Goal: Information Seeking & Learning: Learn about a topic

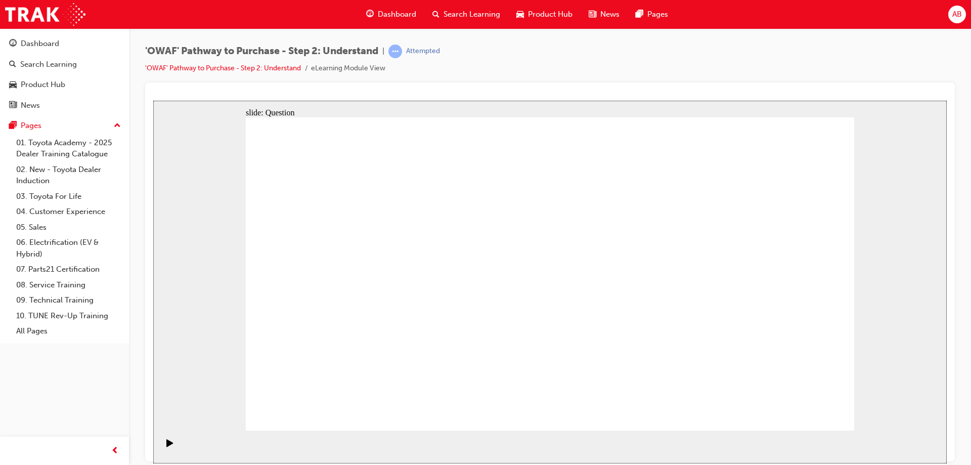
drag, startPoint x: 368, startPoint y: 242, endPoint x: 550, endPoint y: 362, distance: 218.2
drag, startPoint x: 725, startPoint y: 242, endPoint x: 598, endPoint y: 367, distance: 178.4
drag, startPoint x: 485, startPoint y: 234, endPoint x: 663, endPoint y: 353, distance: 214.0
drag, startPoint x: 684, startPoint y: 244, endPoint x: 456, endPoint y: 370, distance: 260.5
drag, startPoint x: 324, startPoint y: 239, endPoint x: 740, endPoint y: 356, distance: 432.4
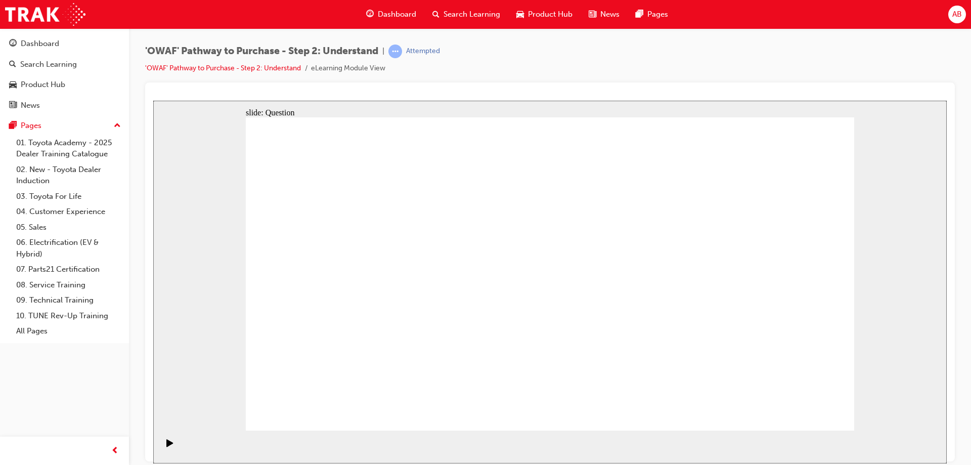
drag, startPoint x: 430, startPoint y: 237, endPoint x: 794, endPoint y: 358, distance: 383.7
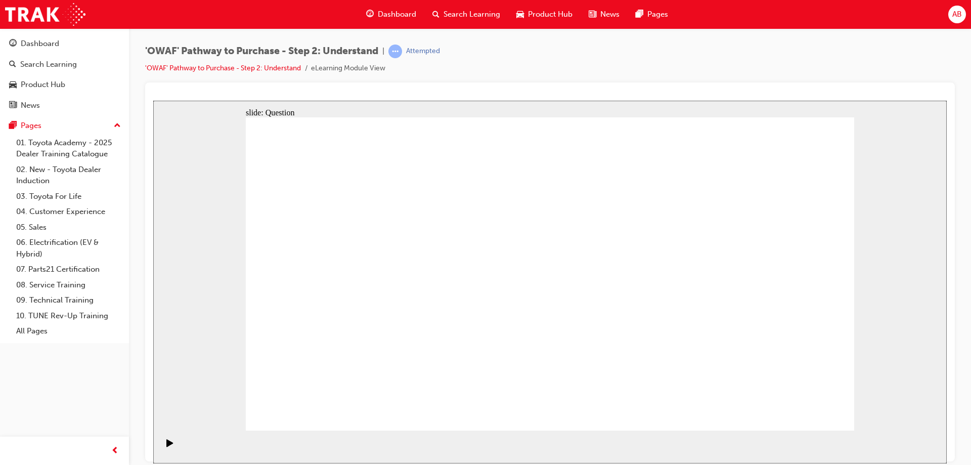
drag, startPoint x: 794, startPoint y: 362, endPoint x: 763, endPoint y: 259, distance: 107.8
drag, startPoint x: 732, startPoint y: 360, endPoint x: 742, endPoint y: 246, distance: 115.2
drag, startPoint x: 307, startPoint y: 238, endPoint x: 723, endPoint y: 357, distance: 432.9
drag, startPoint x: 441, startPoint y: 246, endPoint x: 805, endPoint y: 363, distance: 382.3
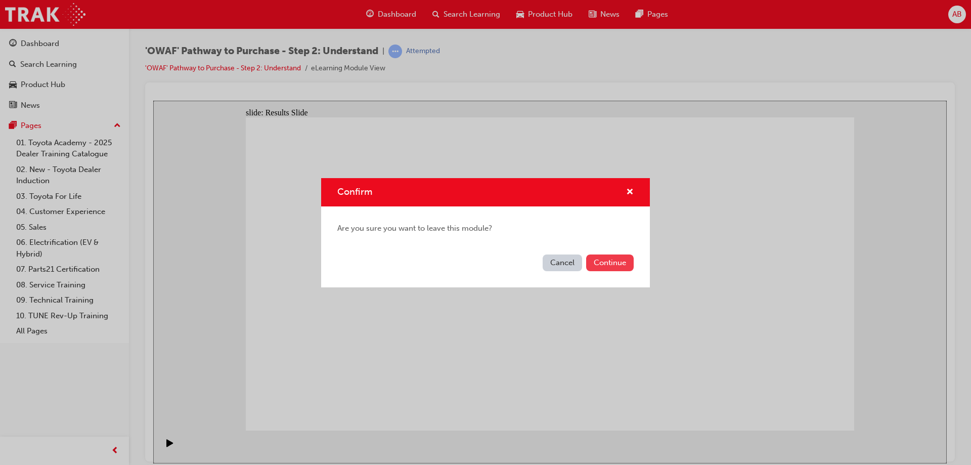
click at [612, 266] on button "Continue" at bounding box center [610, 262] width 48 height 17
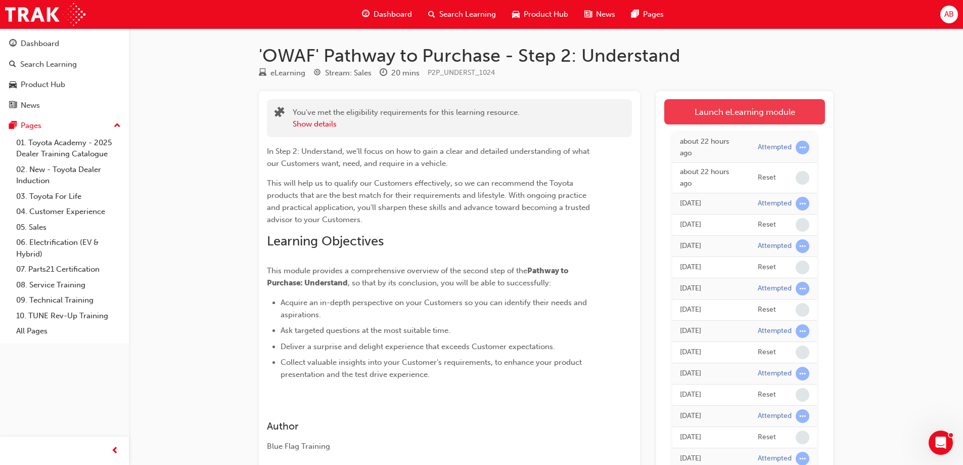
click at [764, 113] on link "Launch eLearning module" at bounding box center [744, 111] width 161 height 25
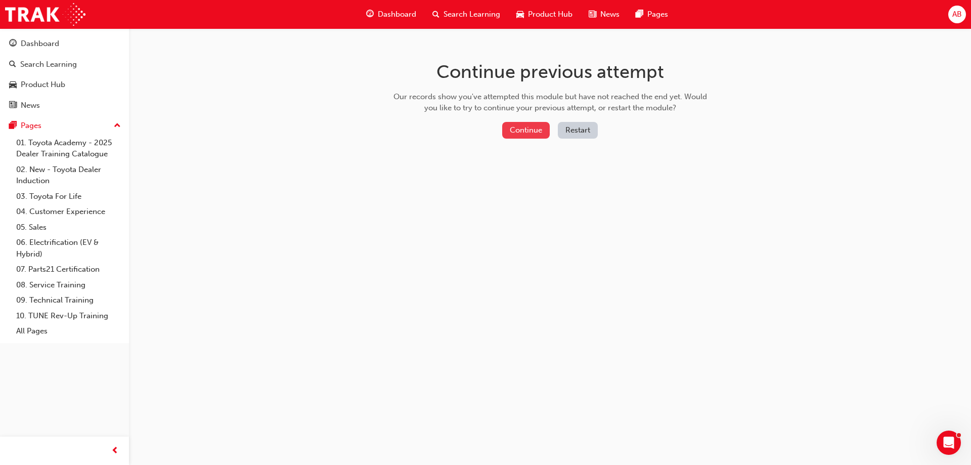
click at [534, 135] on button "Continue" at bounding box center [526, 130] width 48 height 17
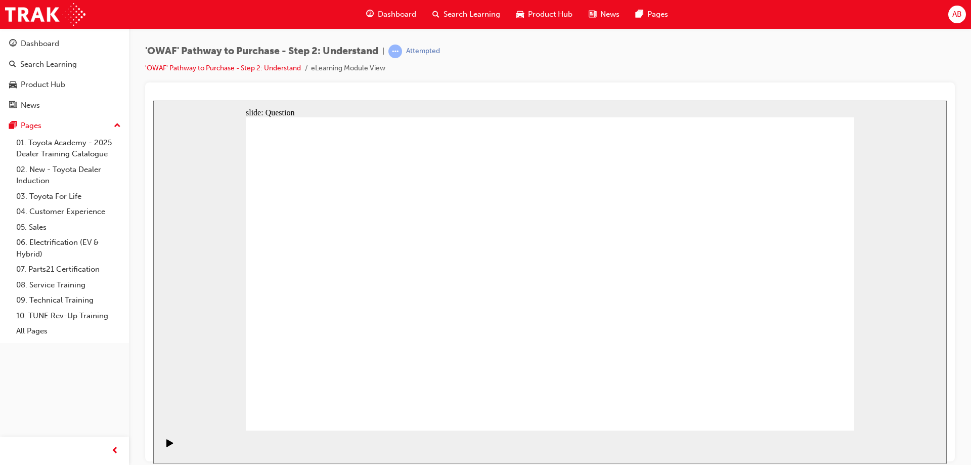
drag, startPoint x: 735, startPoint y: 309, endPoint x: 360, endPoint y: 313, distance: 375.2
drag, startPoint x: 726, startPoint y: 307, endPoint x: 568, endPoint y: 308, distance: 157.7
drag, startPoint x: 742, startPoint y: 304, endPoint x: 375, endPoint y: 307, distance: 367.6
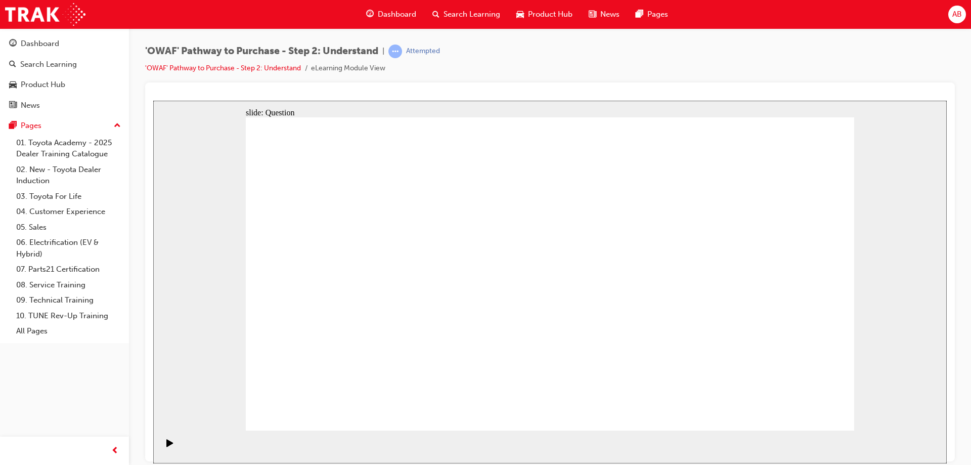
drag, startPoint x: 750, startPoint y: 310, endPoint x: 388, endPoint y: 305, distance: 362.5
drag, startPoint x: 754, startPoint y: 313, endPoint x: 577, endPoint y: 313, distance: 177.0
drag, startPoint x: 751, startPoint y: 308, endPoint x: 558, endPoint y: 322, distance: 193.6
drag, startPoint x: 732, startPoint y: 312, endPoint x: 361, endPoint y: 314, distance: 371.1
drag, startPoint x: 733, startPoint y: 315, endPoint x: 368, endPoint y: 325, distance: 365.1
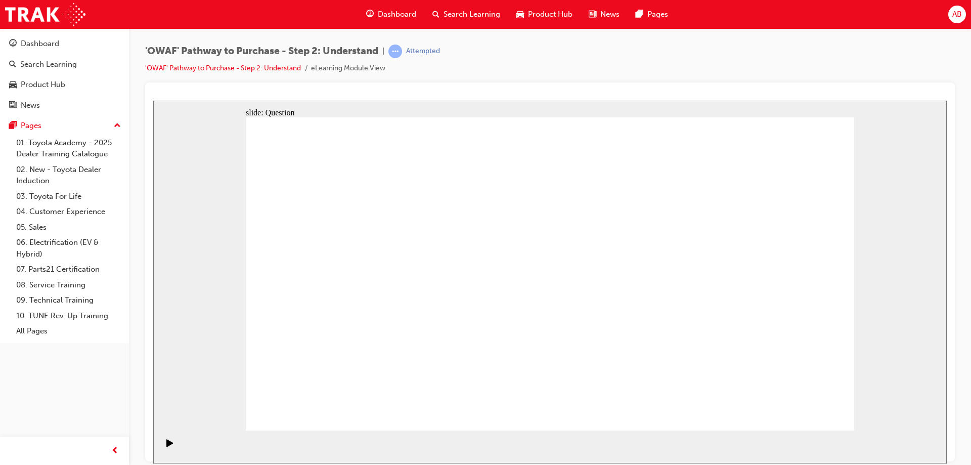
drag, startPoint x: 736, startPoint y: 327, endPoint x: 453, endPoint y: 312, distance: 283.5
drag, startPoint x: 754, startPoint y: 315, endPoint x: 373, endPoint y: 304, distance: 380.8
drag, startPoint x: 769, startPoint y: 312, endPoint x: 437, endPoint y: 303, distance: 332.3
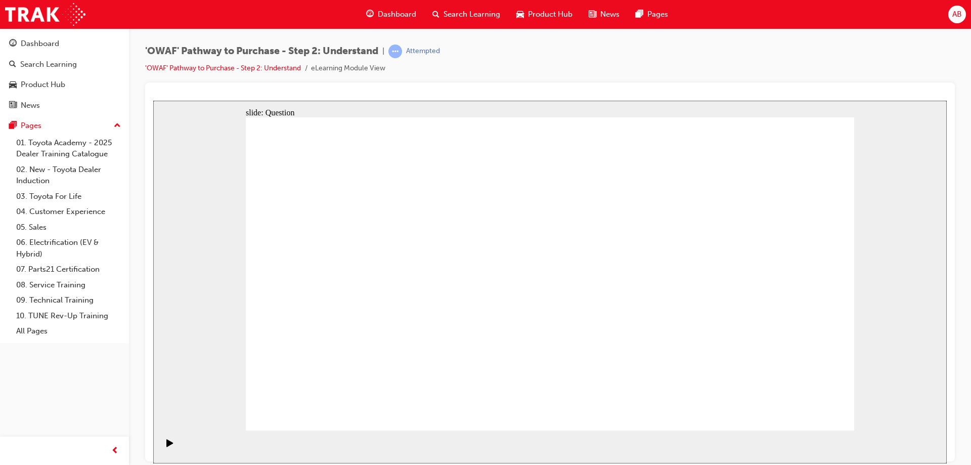
drag, startPoint x: 724, startPoint y: 299, endPoint x: 403, endPoint y: 302, distance: 321.6
drag, startPoint x: 722, startPoint y: 300, endPoint x: 378, endPoint y: 311, distance: 344.0
drag, startPoint x: 754, startPoint y: 285, endPoint x: 373, endPoint y: 279, distance: 380.7
drag, startPoint x: 747, startPoint y: 306, endPoint x: 367, endPoint y: 300, distance: 380.7
drag, startPoint x: 706, startPoint y: 333, endPoint x: 354, endPoint y: 329, distance: 351.9
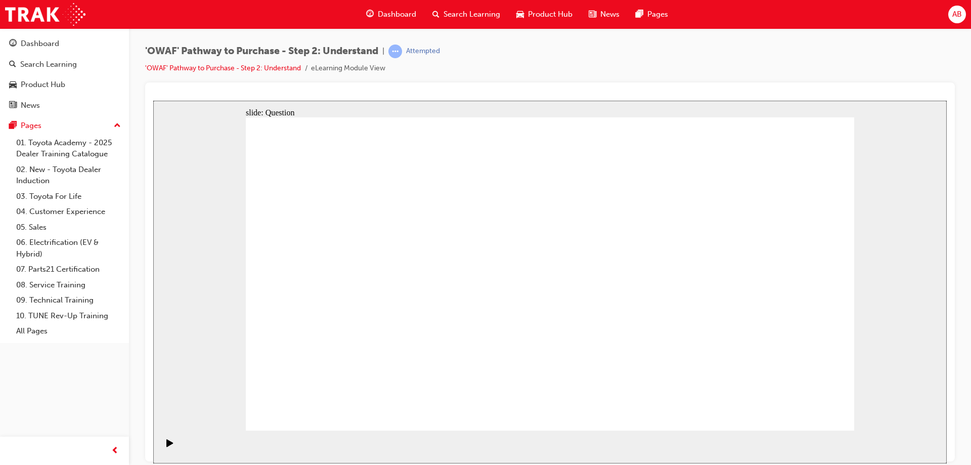
drag, startPoint x: 383, startPoint y: 368, endPoint x: 427, endPoint y: 255, distance: 121.2
drag, startPoint x: 488, startPoint y: 400, endPoint x: 547, endPoint y: 255, distance: 156.0
drag, startPoint x: 598, startPoint y: 344, endPoint x: 663, endPoint y: 254, distance: 111.8
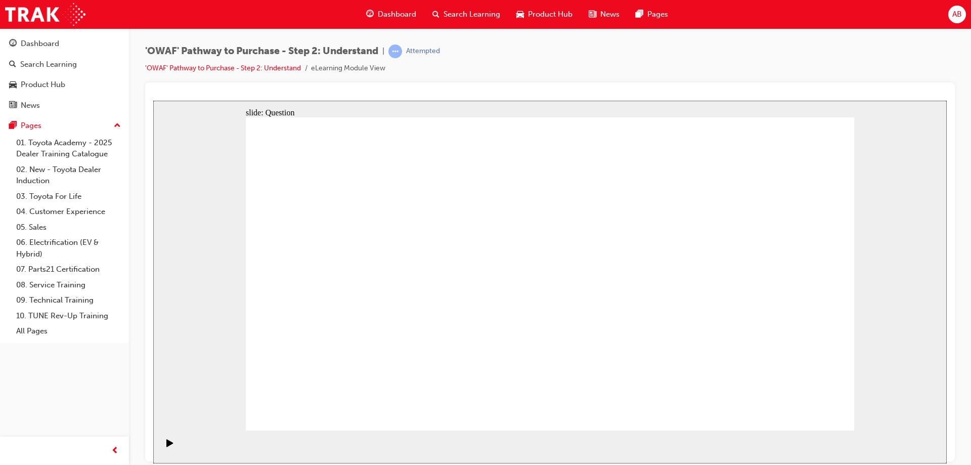
drag, startPoint x: 702, startPoint y: 400, endPoint x: 552, endPoint y: 276, distance: 194.7
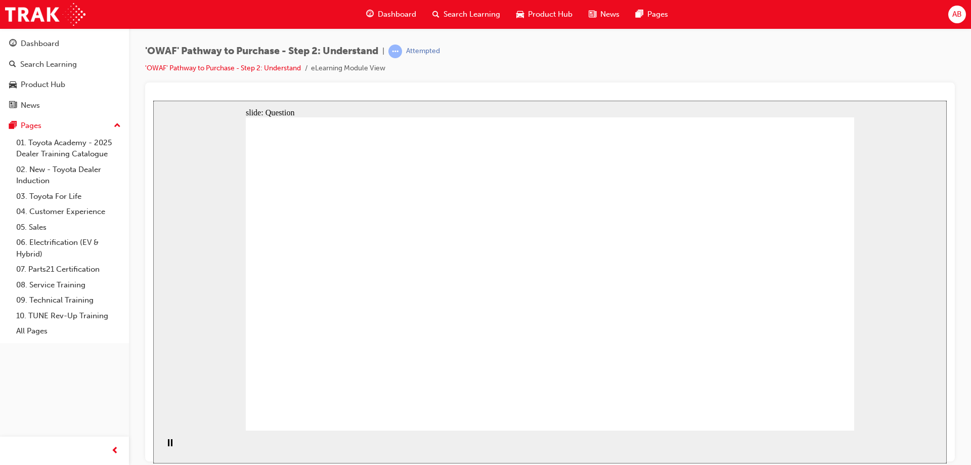
checkbox input "true"
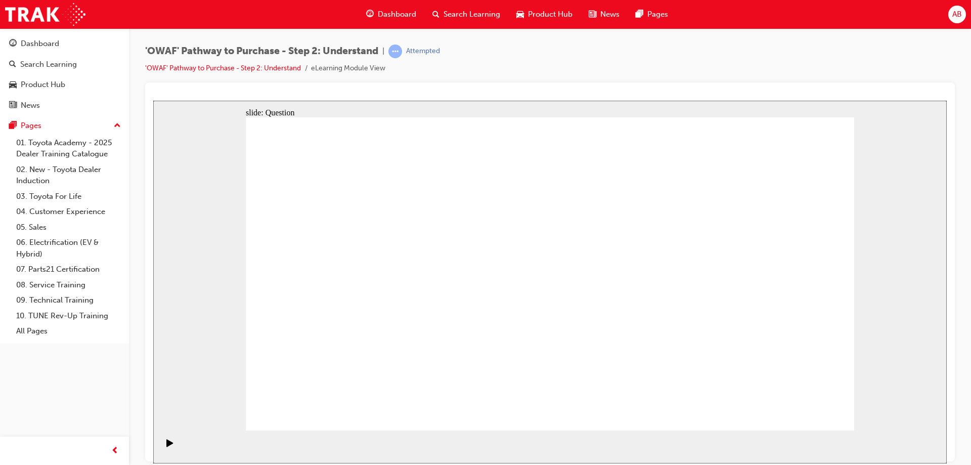
checkbox input "true"
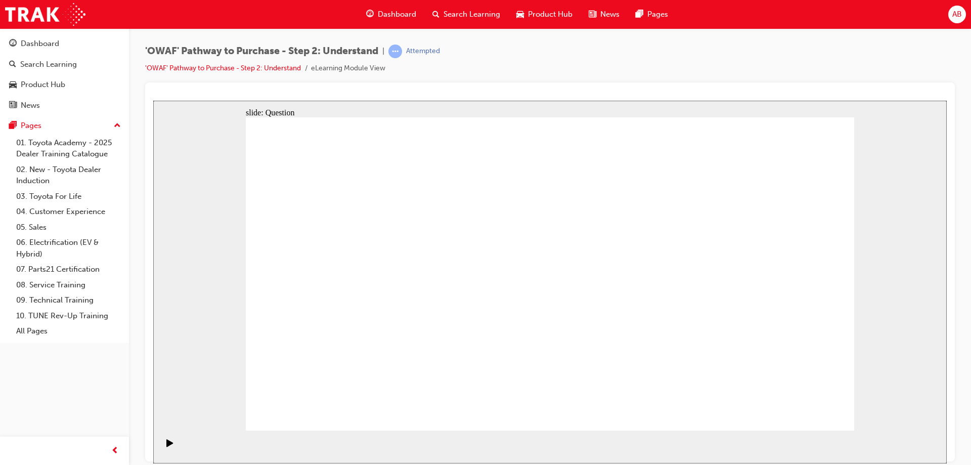
radio input "true"
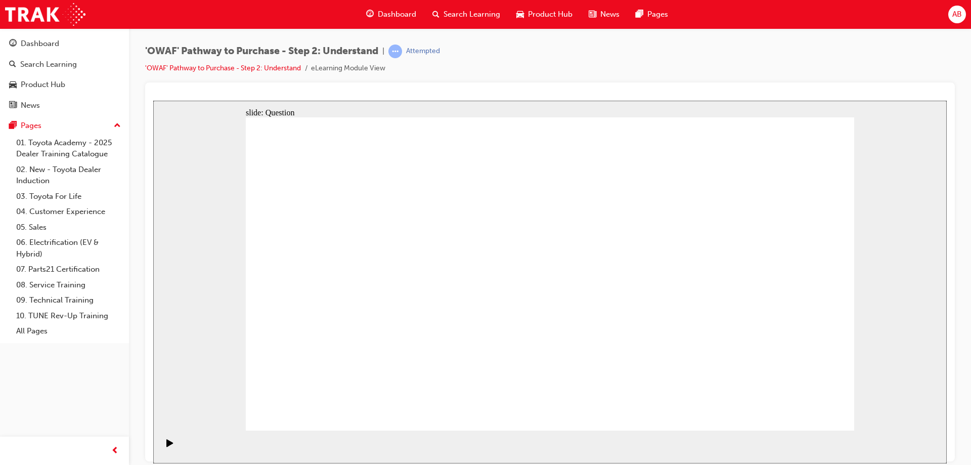
drag, startPoint x: 477, startPoint y: 239, endPoint x: 711, endPoint y: 357, distance: 262.7
drag, startPoint x: 797, startPoint y: 237, endPoint x: 495, endPoint y: 350, distance: 322.4
drag, startPoint x: 557, startPoint y: 236, endPoint x: 302, endPoint y: 350, distance: 279.5
drag, startPoint x: 304, startPoint y: 237, endPoint x: 672, endPoint y: 352, distance: 385.7
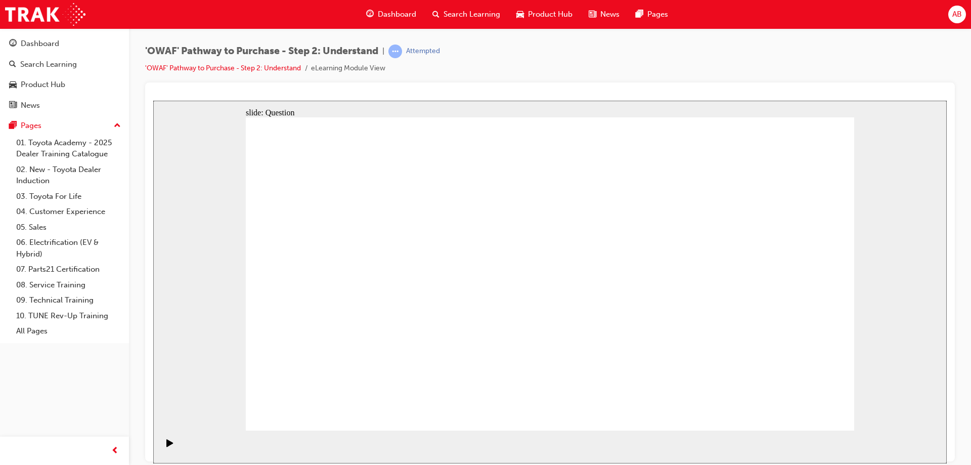
drag, startPoint x: 371, startPoint y: 239, endPoint x: 556, endPoint y: 364, distance: 223.2
drag, startPoint x: 620, startPoint y: 236, endPoint x: 383, endPoint y: 358, distance: 266.6
drag, startPoint x: 440, startPoint y: 230, endPoint x: 790, endPoint y: 358, distance: 372.7
drag, startPoint x: 669, startPoint y: 245, endPoint x: 422, endPoint y: 360, distance: 272.6
drag, startPoint x: 728, startPoint y: 241, endPoint x: 608, endPoint y: 358, distance: 167.0
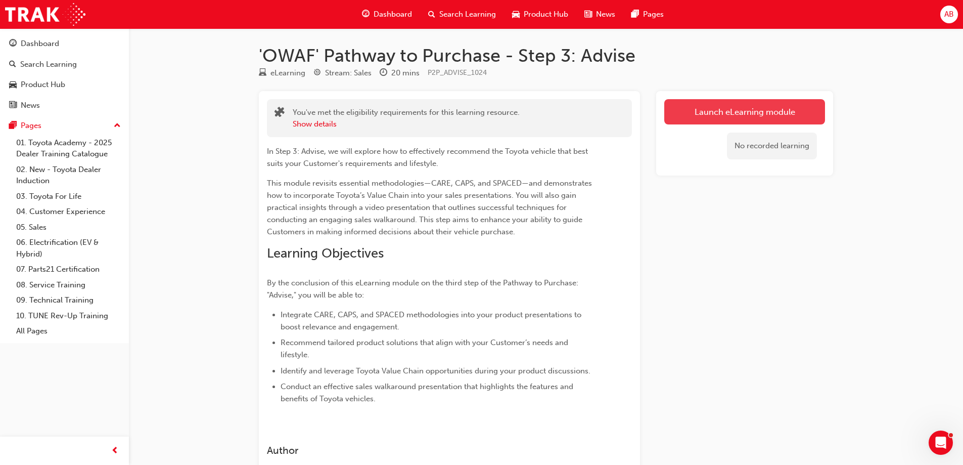
click at [748, 111] on link "Launch eLearning module" at bounding box center [744, 111] width 161 height 25
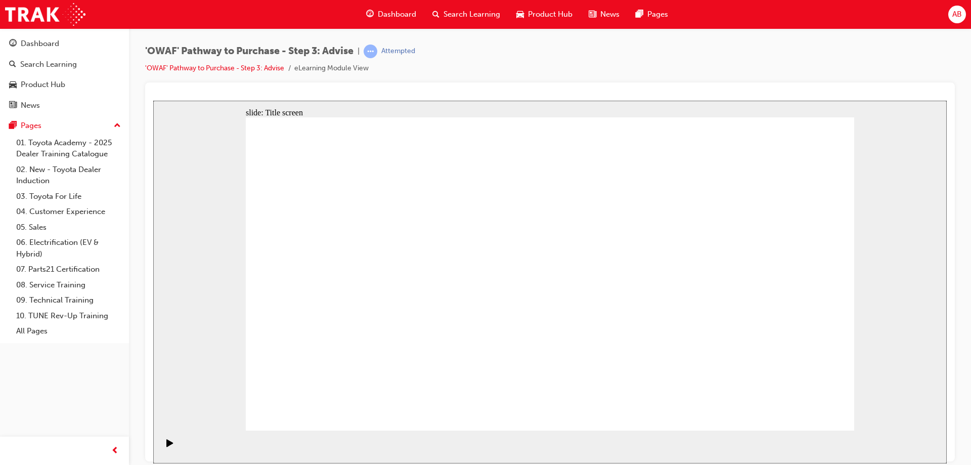
drag, startPoint x: 775, startPoint y: 413, endPoint x: 794, endPoint y: 406, distance: 20.8
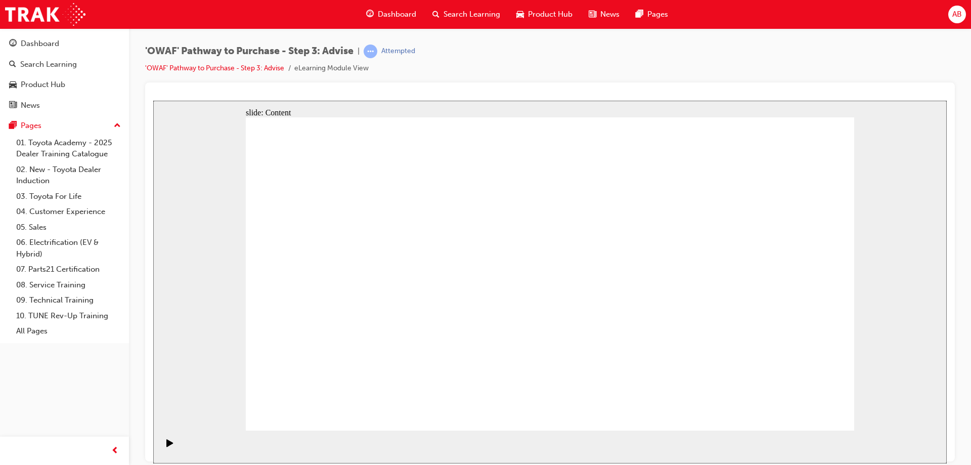
drag, startPoint x: 649, startPoint y: 170, endPoint x: 654, endPoint y: 175, distance: 7.5
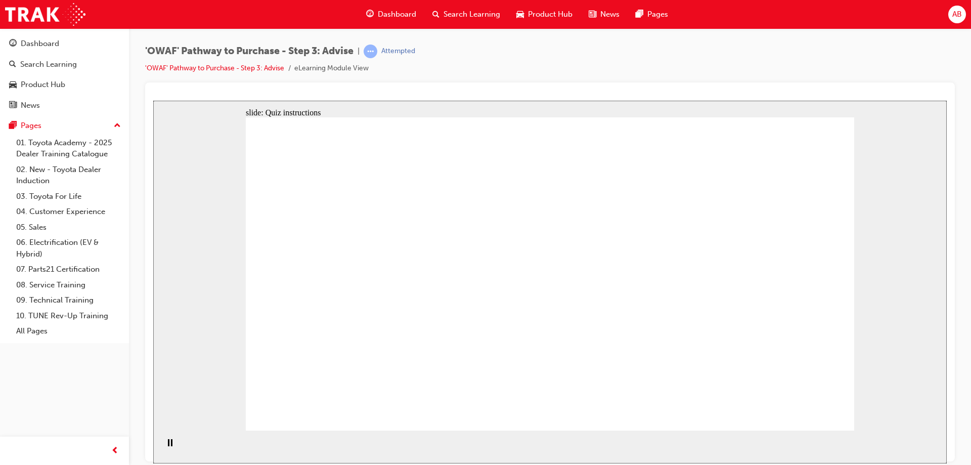
drag, startPoint x: 572, startPoint y: 243, endPoint x: 415, endPoint y: 254, distance: 158.1
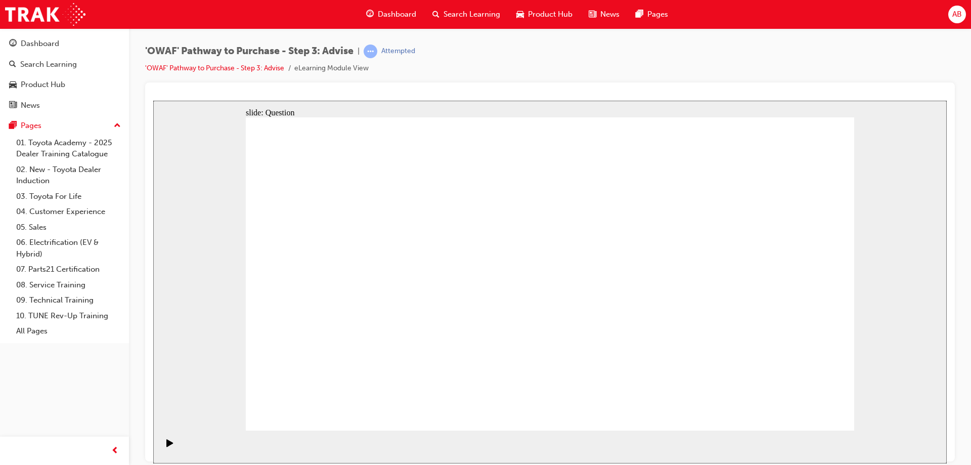
drag, startPoint x: 492, startPoint y: 245, endPoint x: 437, endPoint y: 245, distance: 55.1
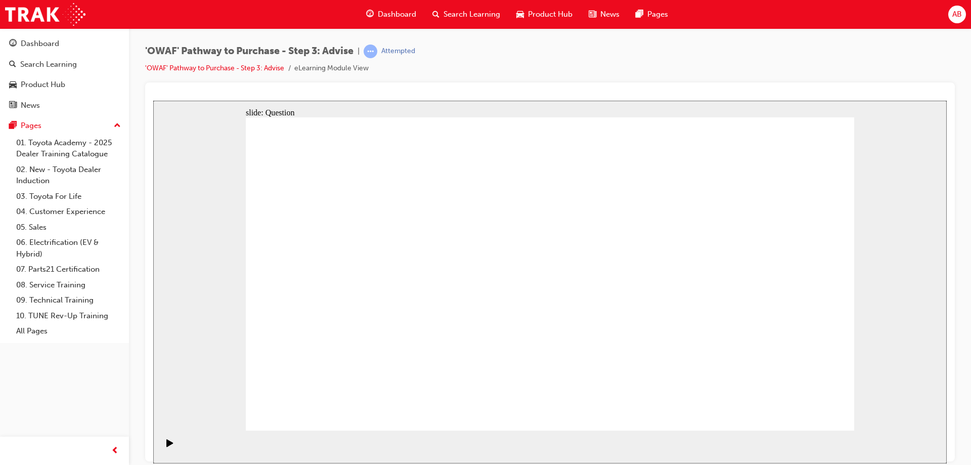
drag, startPoint x: 491, startPoint y: 250, endPoint x: 479, endPoint y: 317, distance: 68.2
drag, startPoint x: 713, startPoint y: 384, endPoint x: 719, endPoint y: 381, distance: 6.6
drag, startPoint x: 727, startPoint y: 372, endPoint x: 361, endPoint y: 283, distance: 376.6
drag, startPoint x: 360, startPoint y: 380, endPoint x: 367, endPoint y: 251, distance: 128.6
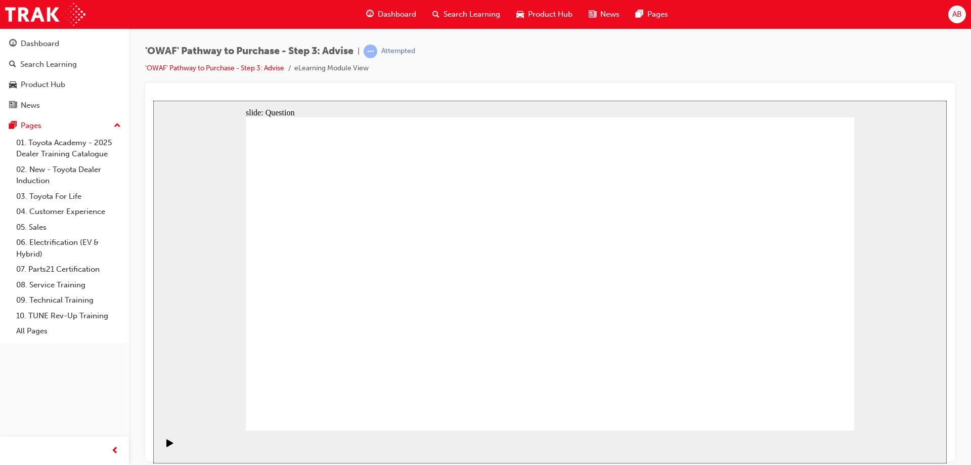
drag, startPoint x: 541, startPoint y: 376, endPoint x: 357, endPoint y: 333, distance: 189.6
drag, startPoint x: 397, startPoint y: 244, endPoint x: 390, endPoint y: 355, distance: 111.5
drag, startPoint x: 559, startPoint y: 378, endPoint x: 371, endPoint y: 247, distance: 229.6
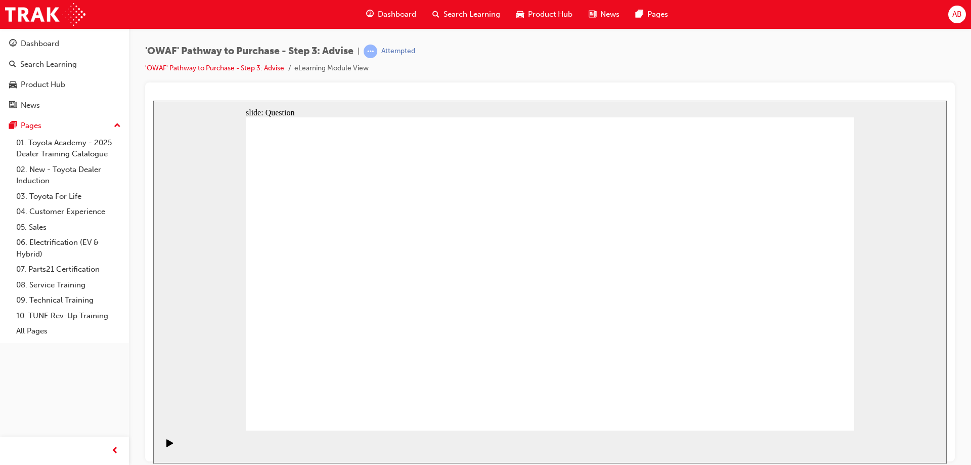
drag, startPoint x: 438, startPoint y: 345, endPoint x: 503, endPoint y: 258, distance: 108.4
drag, startPoint x: 559, startPoint y: 372, endPoint x: 385, endPoint y: 276, distance: 198.4
drag, startPoint x: 522, startPoint y: 245, endPoint x: 454, endPoint y: 340, distance: 116.3
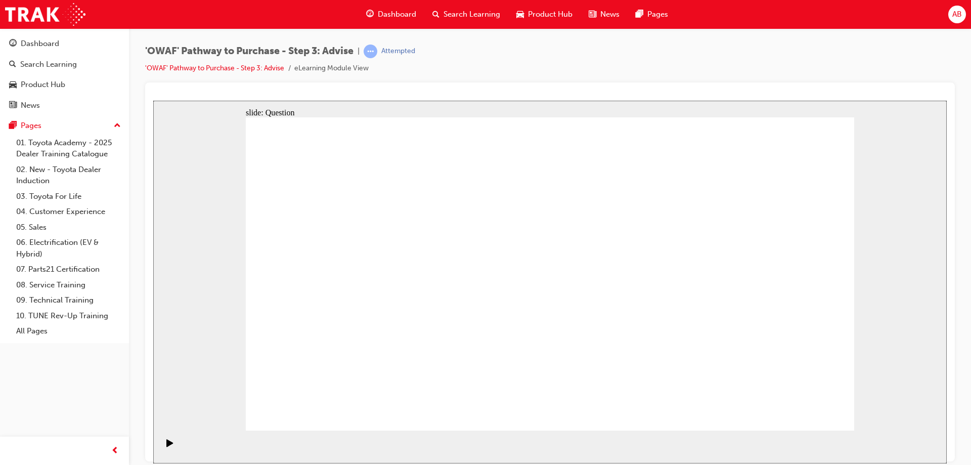
drag, startPoint x: 455, startPoint y: 368, endPoint x: 516, endPoint y: 255, distance: 128.1
drag, startPoint x: 678, startPoint y: 376, endPoint x: 657, endPoint y: 279, distance: 99.4
drag, startPoint x: 665, startPoint y: 276, endPoint x: 673, endPoint y: 369, distance: 93.4
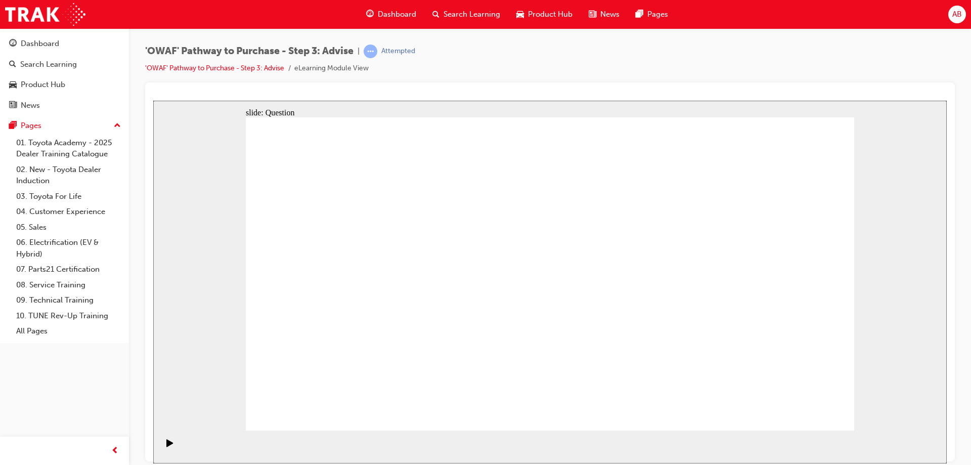
drag, startPoint x: 461, startPoint y: 398, endPoint x: 666, endPoint y: 277, distance: 238.0
drag, startPoint x: 666, startPoint y: 277, endPoint x: 463, endPoint y: 375, distance: 225.0
drag, startPoint x: 440, startPoint y: 341, endPoint x: 648, endPoint y: 280, distance: 216.3
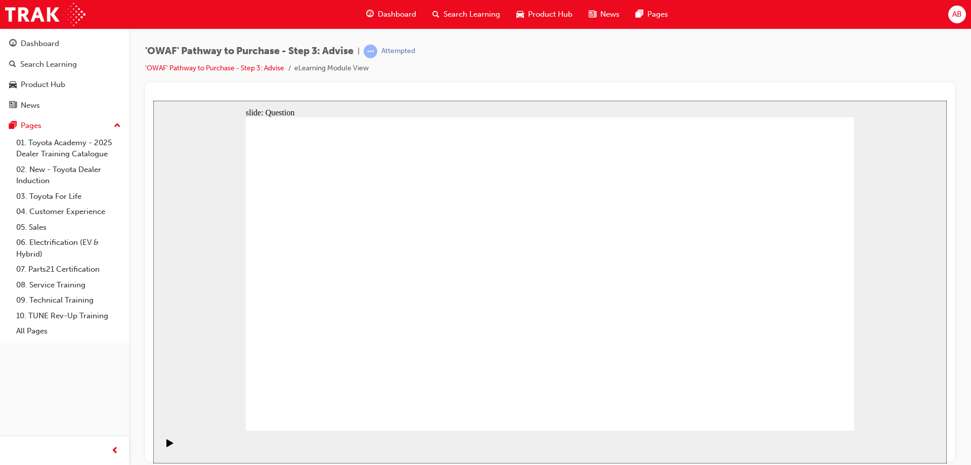
drag, startPoint x: 751, startPoint y: 302, endPoint x: 418, endPoint y: 306, distance: 333.7
drag, startPoint x: 685, startPoint y: 292, endPoint x: 558, endPoint y: 301, distance: 127.2
drag, startPoint x: 682, startPoint y: 307, endPoint x: 339, endPoint y: 311, distance: 343.3
drag, startPoint x: 710, startPoint y: 312, endPoint x: 321, endPoint y: 303, distance: 388.9
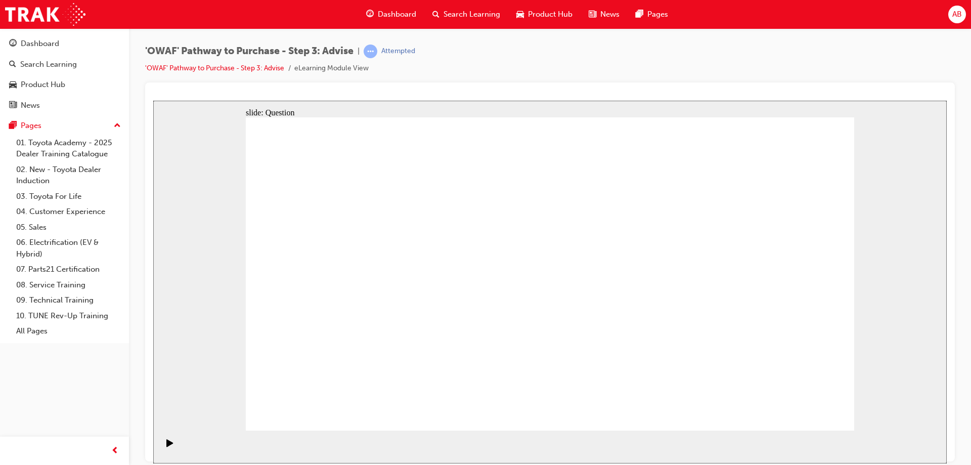
drag, startPoint x: 709, startPoint y: 305, endPoint x: 326, endPoint y: 296, distance: 383.3
drag, startPoint x: 661, startPoint y: 316, endPoint x: 287, endPoint y: 322, distance: 374.2
drag, startPoint x: 722, startPoint y: 328, endPoint x: 355, endPoint y: 329, distance: 366.5
drag, startPoint x: 756, startPoint y: 292, endPoint x: 616, endPoint y: 291, distance: 140.5
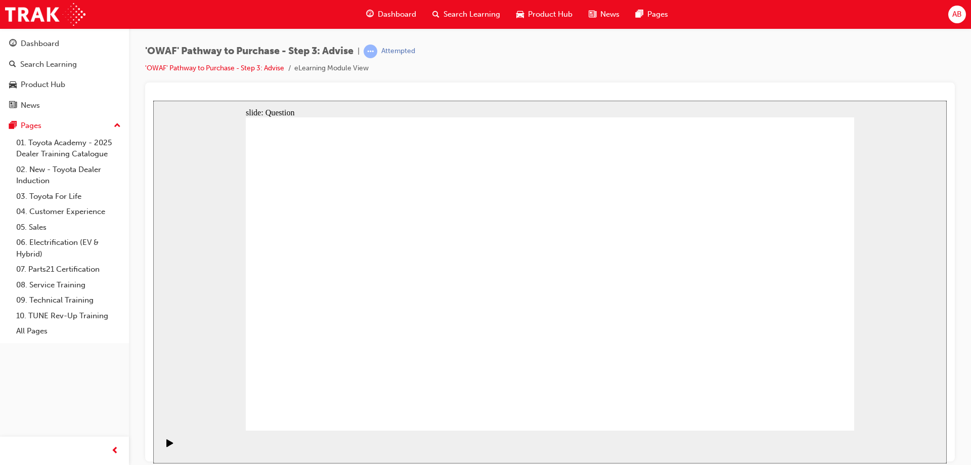
drag, startPoint x: 588, startPoint y: 277, endPoint x: 479, endPoint y: 277, distance: 109.2
drag, startPoint x: 747, startPoint y: 314, endPoint x: 389, endPoint y: 302, distance: 358.1
drag, startPoint x: 701, startPoint y: 326, endPoint x: 419, endPoint y: 325, distance: 282.1
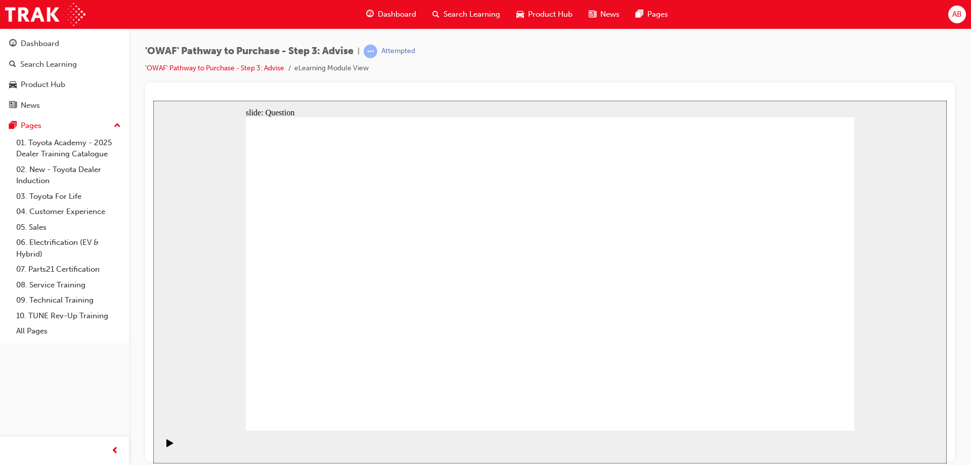
drag, startPoint x: 722, startPoint y: 308, endPoint x: 394, endPoint y: 319, distance: 328.8
drag, startPoint x: 717, startPoint y: 318, endPoint x: 495, endPoint y: 326, distance: 222.1
drag, startPoint x: 697, startPoint y: 318, endPoint x: 352, endPoint y: 324, distance: 345.3
drag, startPoint x: 668, startPoint y: 311, endPoint x: 417, endPoint y: 336, distance: 252.5
drag, startPoint x: 746, startPoint y: 331, endPoint x: 547, endPoint y: 339, distance: 199.3
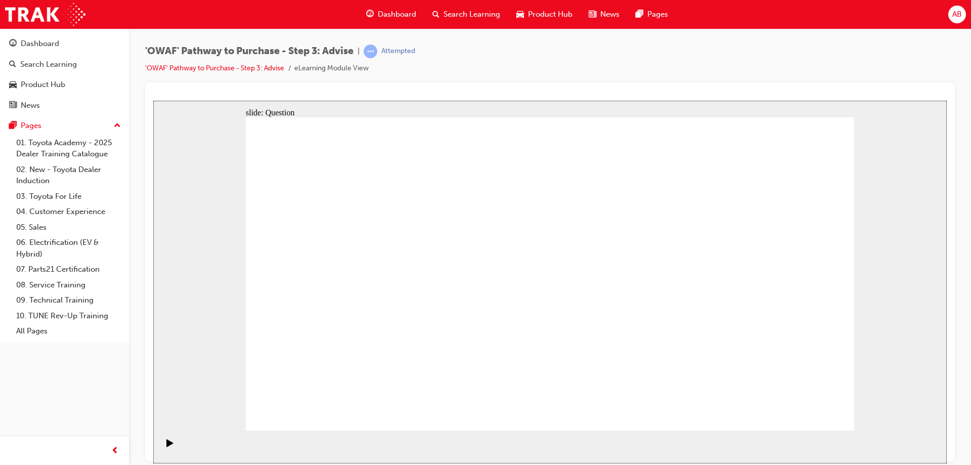
drag, startPoint x: 359, startPoint y: 284, endPoint x: 637, endPoint y: 280, distance: 277.6
drag, startPoint x: 360, startPoint y: 238, endPoint x: 669, endPoint y: 244, distance: 309.5
drag, startPoint x: 419, startPoint y: 284, endPoint x: 701, endPoint y: 245, distance: 284.9
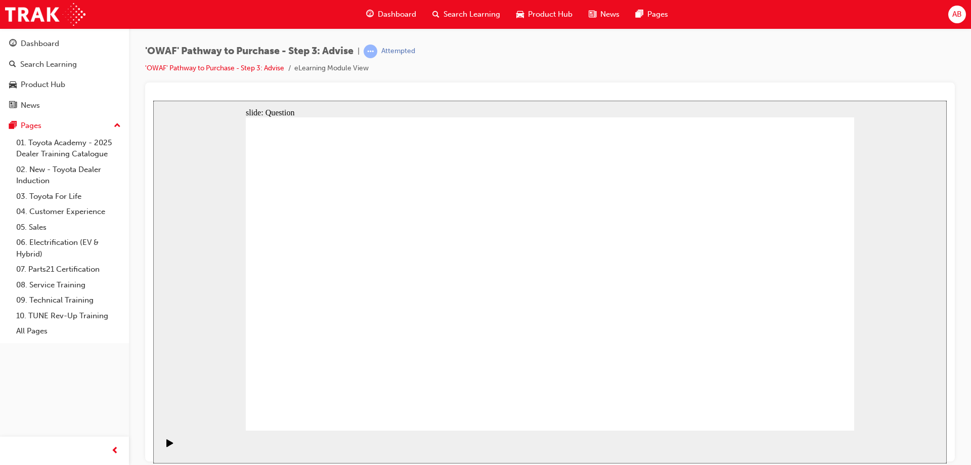
drag, startPoint x: 441, startPoint y: 332, endPoint x: 585, endPoint y: 288, distance: 150.8
drag, startPoint x: 347, startPoint y: 335, endPoint x: 658, endPoint y: 296, distance: 312.9
drag, startPoint x: 655, startPoint y: 286, endPoint x: 438, endPoint y: 289, distance: 216.9
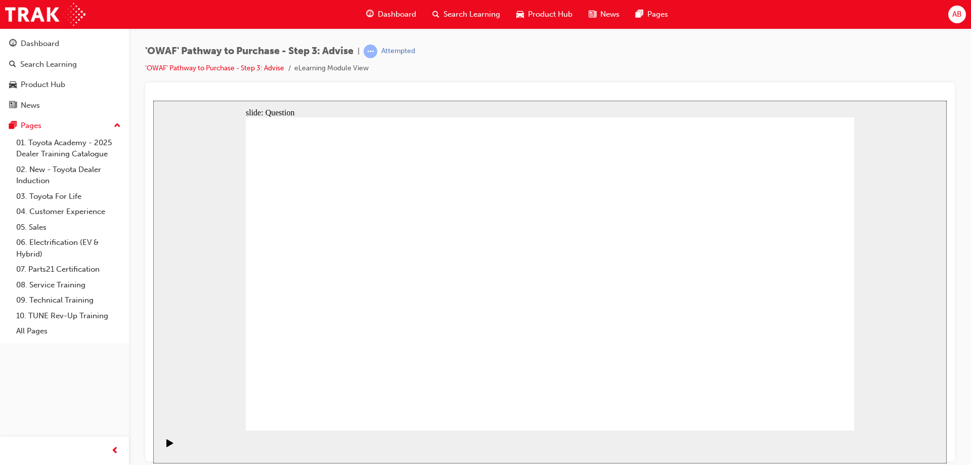
drag, startPoint x: 366, startPoint y: 333, endPoint x: 678, endPoint y: 289, distance: 315.1
drag, startPoint x: 380, startPoint y: 235, endPoint x: 562, endPoint y: 354, distance: 217.6
drag, startPoint x: 316, startPoint y: 240, endPoint x: 738, endPoint y: 350, distance: 436.3
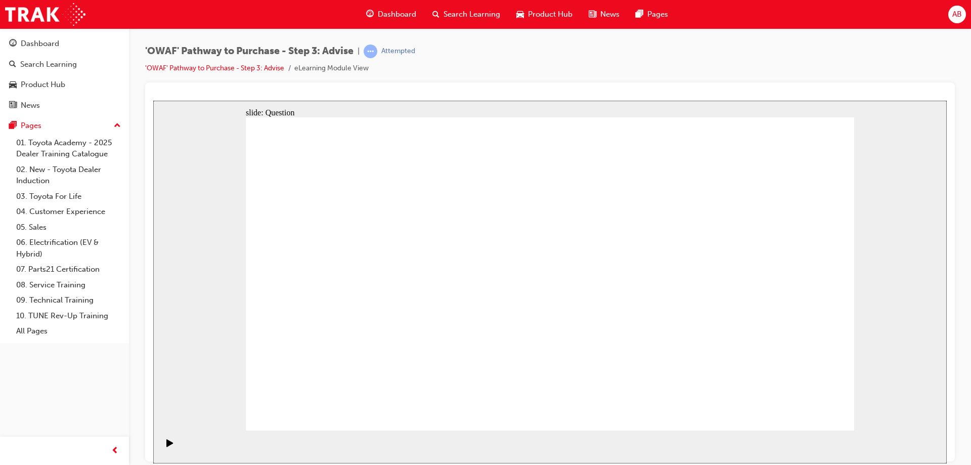
drag, startPoint x: 790, startPoint y: 242, endPoint x: 490, endPoint y: 364, distance: 324.3
drag, startPoint x: 428, startPoint y: 244, endPoint x: 429, endPoint y: 362, distance: 118.3
drag, startPoint x: 606, startPoint y: 252, endPoint x: 373, endPoint y: 365, distance: 259.1
drag, startPoint x: 675, startPoint y: 245, endPoint x: 311, endPoint y: 362, distance: 382.6
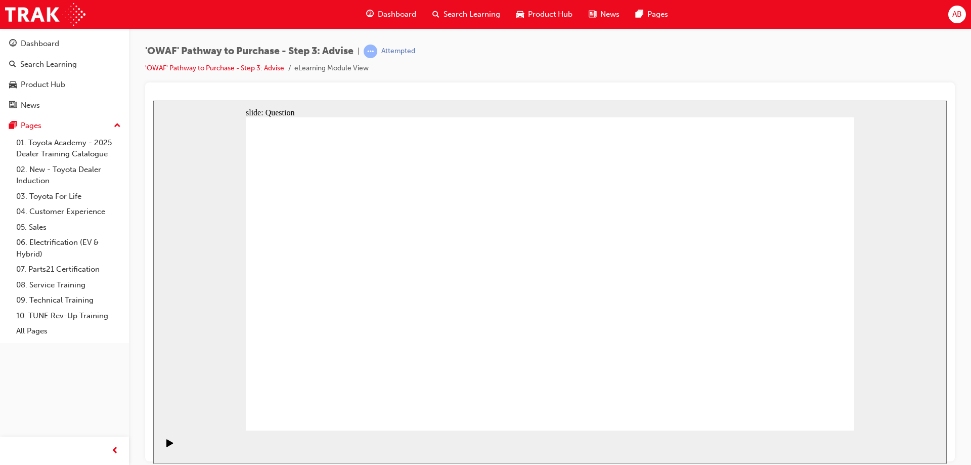
drag, startPoint x: 739, startPoint y: 244, endPoint x: 621, endPoint y: 369, distance: 171.7
drag, startPoint x: 546, startPoint y: 238, endPoint x: 785, endPoint y: 360, distance: 268.6
drag, startPoint x: 790, startPoint y: 367, endPoint x: 677, endPoint y: 372, distance: 112.4
drag, startPoint x: 488, startPoint y: 242, endPoint x: 800, endPoint y: 361, distance: 333.5
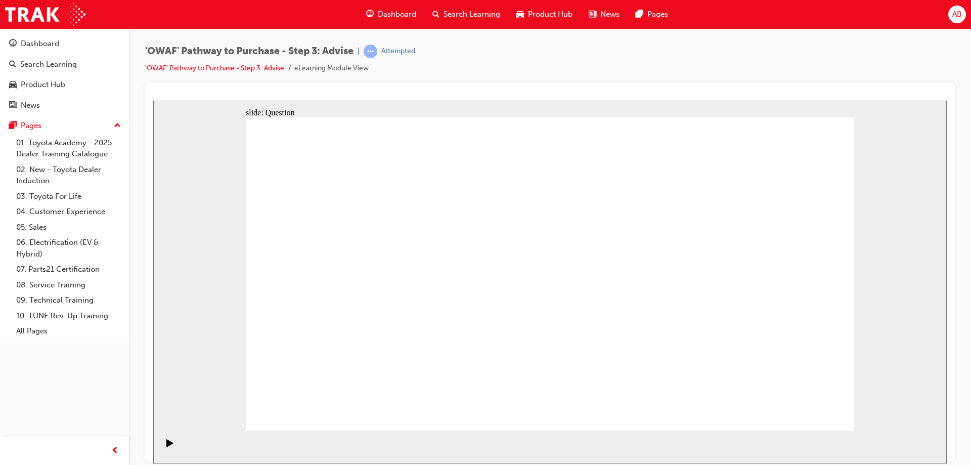
drag, startPoint x: 608, startPoint y: 361, endPoint x: 649, endPoint y: 301, distance: 72.8
drag, startPoint x: 605, startPoint y: 382, endPoint x: 731, endPoint y: 248, distance: 183.8
drag, startPoint x: 809, startPoint y: 362, endPoint x: 614, endPoint y: 361, distance: 195.2
drag, startPoint x: 673, startPoint y: 360, endPoint x: 809, endPoint y: 364, distance: 136.5
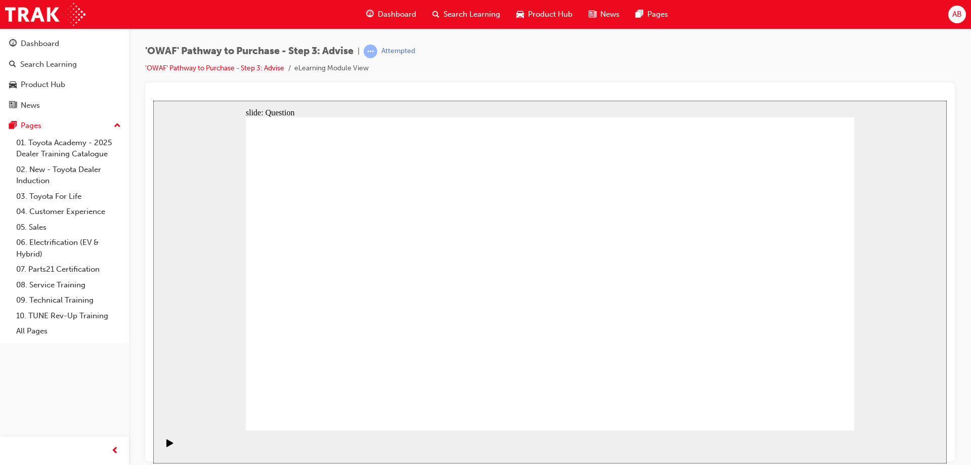
drag, startPoint x: 733, startPoint y: 239, endPoint x: 669, endPoint y: 359, distance: 135.7
drag, startPoint x: 577, startPoint y: 382, endPoint x: 391, endPoint y: 253, distance: 225.6
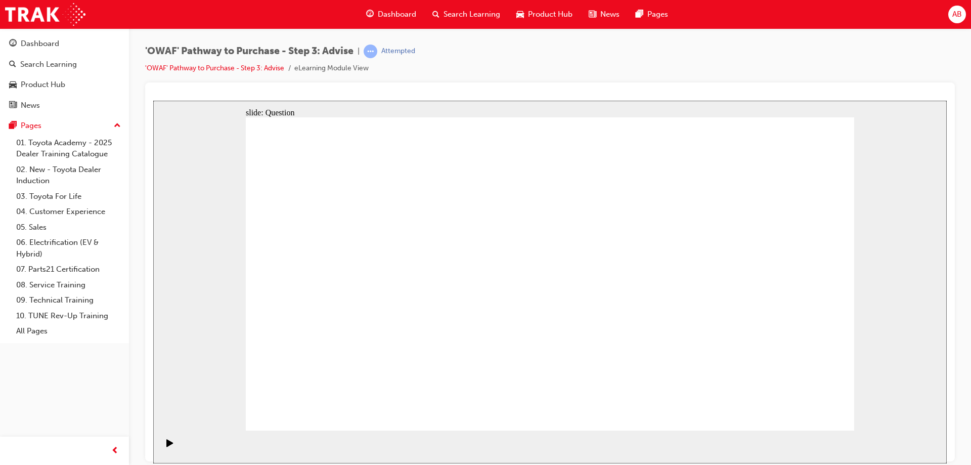
drag, startPoint x: 745, startPoint y: 377, endPoint x: 383, endPoint y: 291, distance: 372.1
drag, startPoint x: 385, startPoint y: 383, endPoint x: 387, endPoint y: 343, distance: 40.0
drag, startPoint x: 445, startPoint y: 368, endPoint x: 509, endPoint y: 245, distance: 139.1
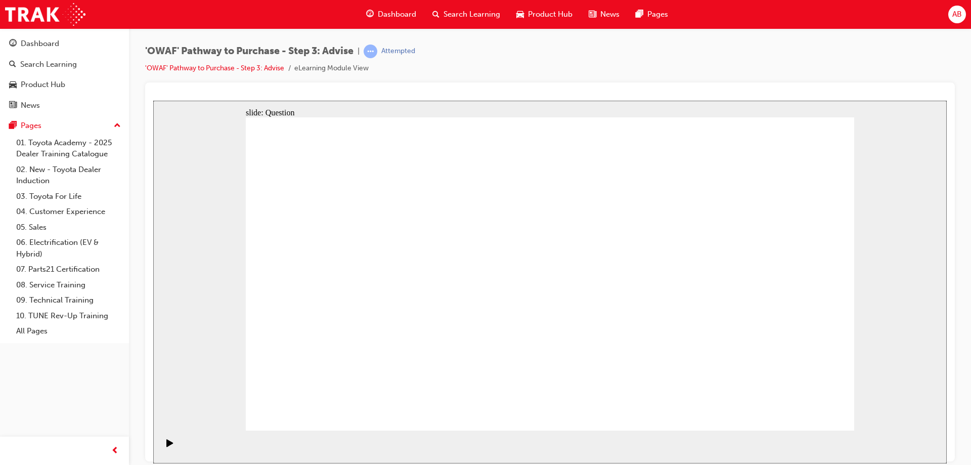
drag, startPoint x: 553, startPoint y: 369, endPoint x: 382, endPoint y: 277, distance: 194.1
drag, startPoint x: 654, startPoint y: 402, endPoint x: 644, endPoint y: 283, distance: 120.2
drag, startPoint x: 662, startPoint y: 279, endPoint x: 677, endPoint y: 403, distance: 125.4
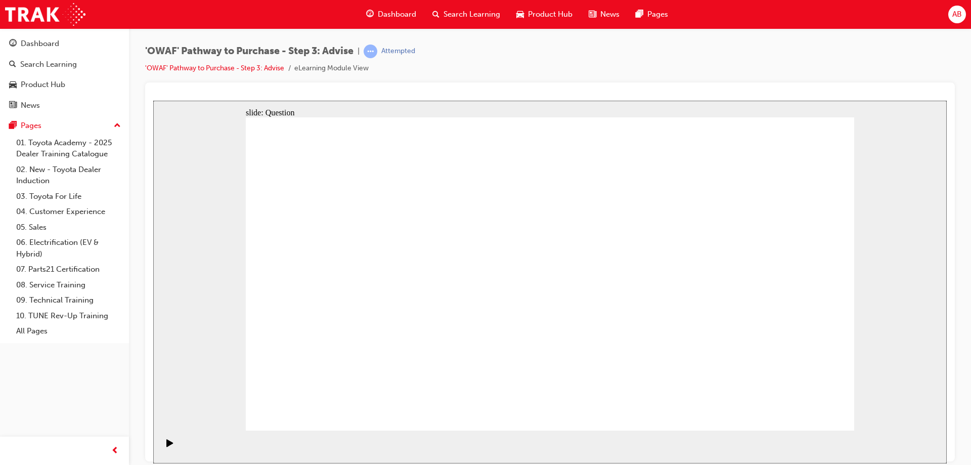
drag, startPoint x: 455, startPoint y: 341, endPoint x: 660, endPoint y: 278, distance: 214.9
drag, startPoint x: 728, startPoint y: 307, endPoint x: 556, endPoint y: 312, distance: 172.5
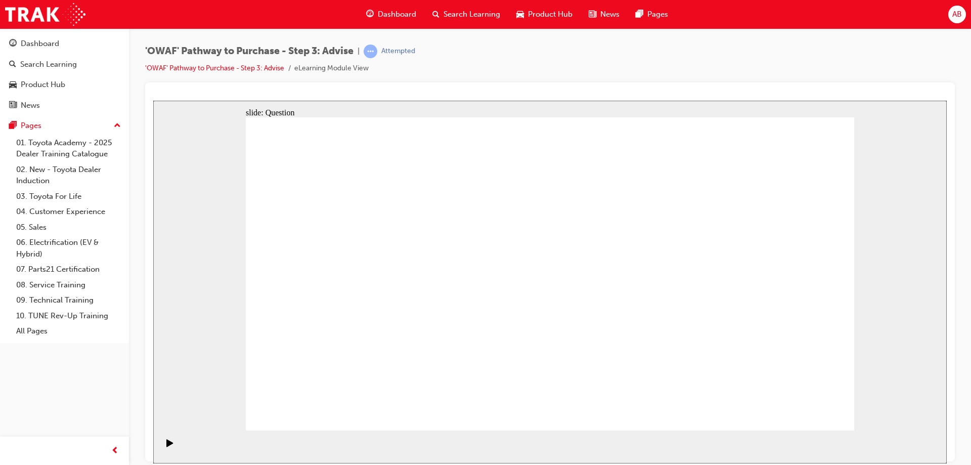
drag, startPoint x: 738, startPoint y: 298, endPoint x: 366, endPoint y: 290, distance: 372.2
drag, startPoint x: 753, startPoint y: 298, endPoint x: 381, endPoint y: 308, distance: 372.3
drag, startPoint x: 743, startPoint y: 303, endPoint x: 390, endPoint y: 303, distance: 352.9
drag, startPoint x: 729, startPoint y: 310, endPoint x: 565, endPoint y: 309, distance: 164.3
drag, startPoint x: 741, startPoint y: 305, endPoint x: 383, endPoint y: 297, distance: 358.0
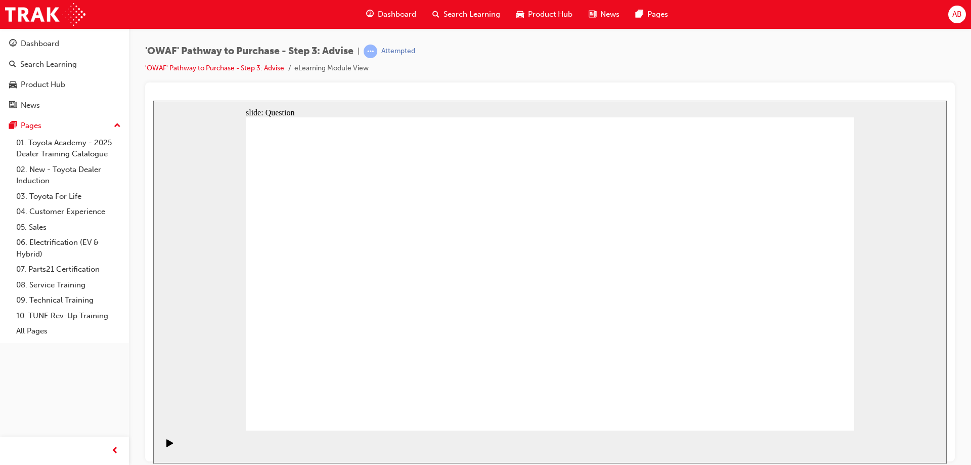
drag, startPoint x: 749, startPoint y: 287, endPoint x: 583, endPoint y: 290, distance: 165.3
drag, startPoint x: 749, startPoint y: 312, endPoint x: 366, endPoint y: 322, distance: 383.8
drag, startPoint x: 755, startPoint y: 312, endPoint x: 573, endPoint y: 313, distance: 182.0
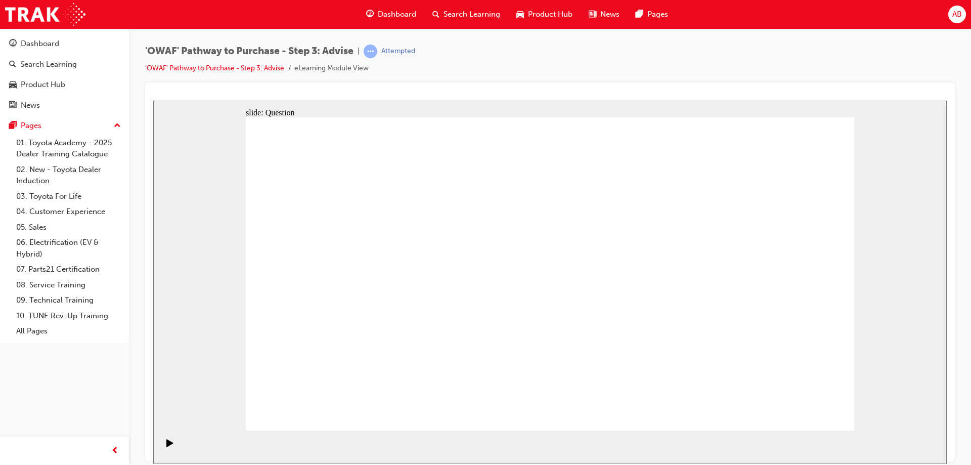
drag, startPoint x: 749, startPoint y: 310, endPoint x: 366, endPoint y: 298, distance: 383.4
drag, startPoint x: 741, startPoint y: 297, endPoint x: 567, endPoint y: 298, distance: 173.4
drag, startPoint x: 742, startPoint y: 303, endPoint x: 366, endPoint y: 300, distance: 376.7
drag, startPoint x: 759, startPoint y: 301, endPoint x: 564, endPoint y: 309, distance: 195.3
drag, startPoint x: 761, startPoint y: 302, endPoint x: 393, endPoint y: 300, distance: 368.1
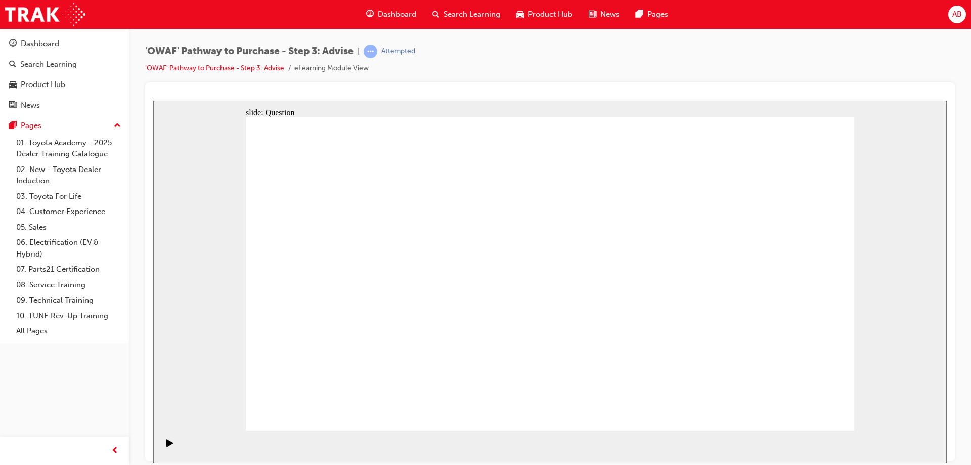
drag, startPoint x: 743, startPoint y: 314, endPoint x: 390, endPoint y: 316, distance: 352.9
drag, startPoint x: 758, startPoint y: 294, endPoint x: 417, endPoint y: 298, distance: 341.8
drag, startPoint x: 431, startPoint y: 338, endPoint x: 583, endPoint y: 257, distance: 172.6
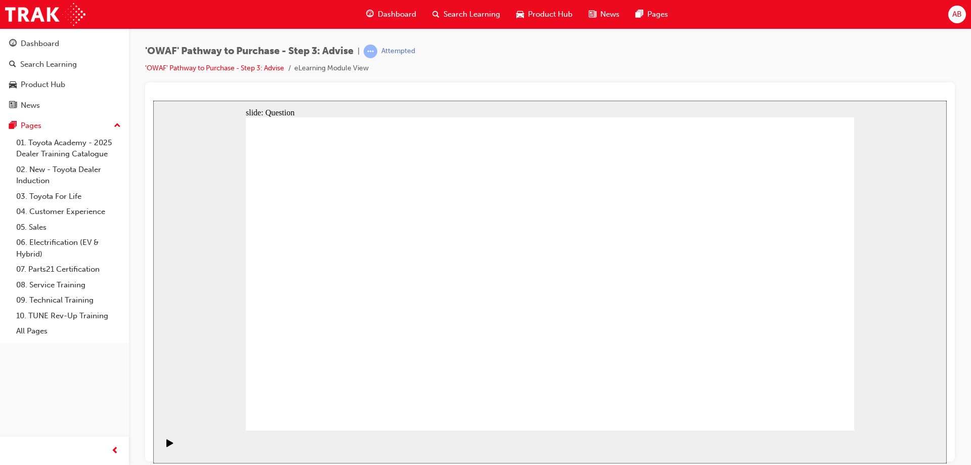
drag, startPoint x: 432, startPoint y: 296, endPoint x: 644, endPoint y: 251, distance: 217.1
drag, startPoint x: 338, startPoint y: 291, endPoint x: 700, endPoint y: 258, distance: 363.5
drag, startPoint x: 353, startPoint y: 241, endPoint x: 576, endPoint y: 289, distance: 227.6
drag, startPoint x: 353, startPoint y: 340, endPoint x: 654, endPoint y: 295, distance: 304.1
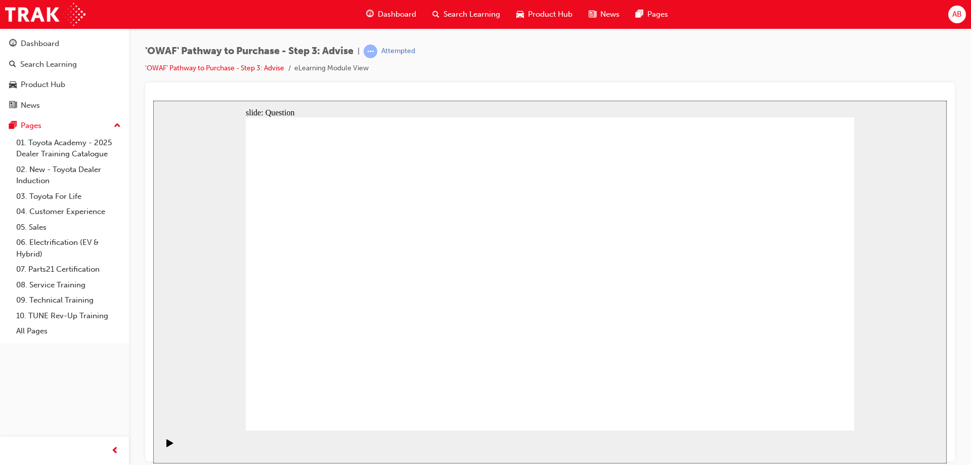
drag, startPoint x: 370, startPoint y: 238, endPoint x: 549, endPoint y: 359, distance: 215.9
drag, startPoint x: 607, startPoint y: 246, endPoint x: 304, endPoint y: 368, distance: 326.0
drag, startPoint x: 794, startPoint y: 243, endPoint x: 490, endPoint y: 362, distance: 326.6
drag, startPoint x: 301, startPoint y: 237, endPoint x: 728, endPoint y: 355, distance: 442.7
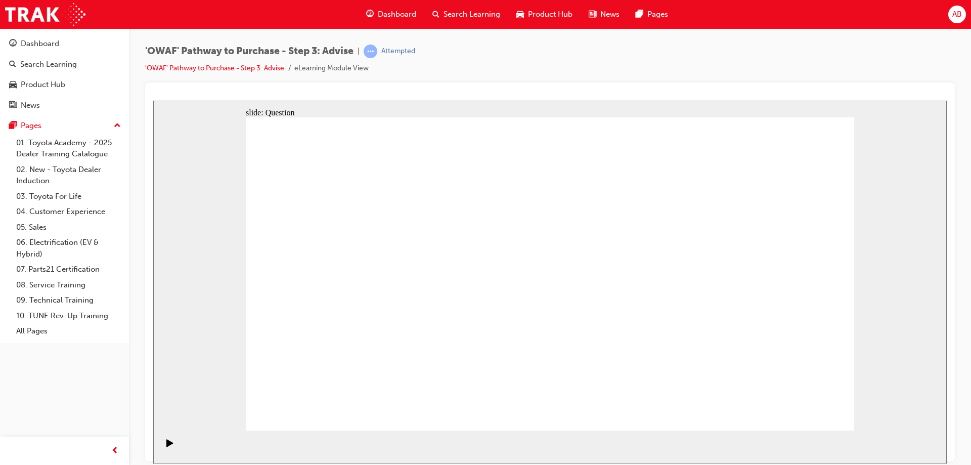
drag, startPoint x: 669, startPoint y: 241, endPoint x: 434, endPoint y: 361, distance: 264.3
drag, startPoint x: 431, startPoint y: 246, endPoint x: 796, endPoint y: 369, distance: 385.8
drag, startPoint x: 481, startPoint y: 246, endPoint x: 663, endPoint y: 365, distance: 217.1
drag, startPoint x: 546, startPoint y: 245, endPoint x: 604, endPoint y: 364, distance: 132.9
drag, startPoint x: 731, startPoint y: 238, endPoint x: 378, endPoint y: 358, distance: 372.2
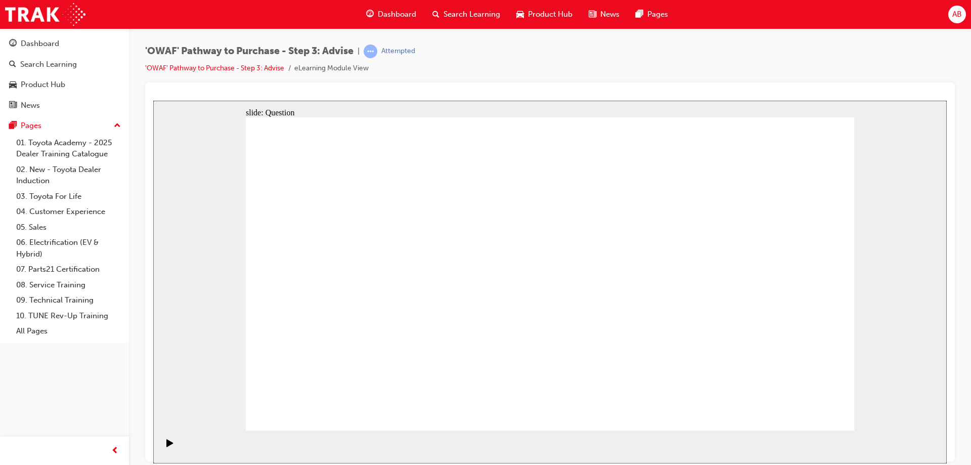
drag, startPoint x: 370, startPoint y: 357, endPoint x: 358, endPoint y: 252, distance: 105.7
drag, startPoint x: 313, startPoint y: 361, endPoint x: 370, endPoint y: 360, distance: 57.1
drag, startPoint x: 614, startPoint y: 346, endPoint x: 315, endPoint y: 346, distance: 298.8
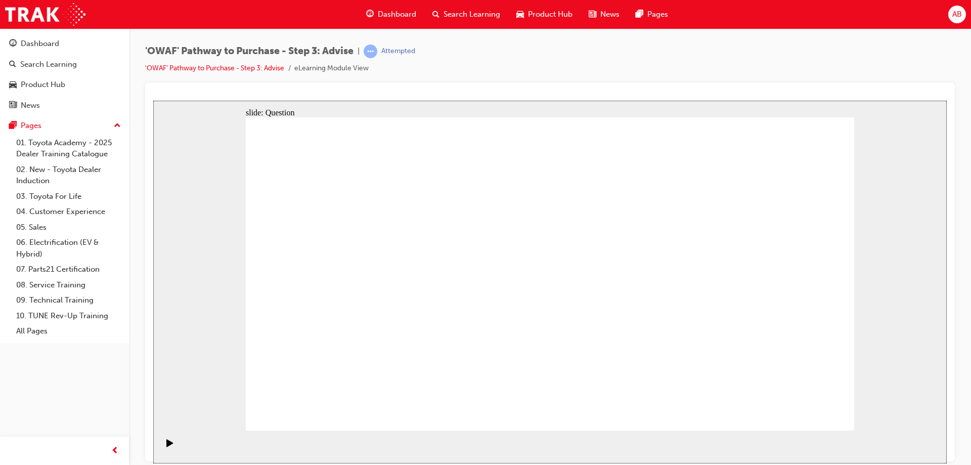
drag, startPoint x: 736, startPoint y: 241, endPoint x: 615, endPoint y: 360, distance: 169.8
drag, startPoint x: 548, startPoint y: 378, endPoint x: 372, endPoint y: 256, distance: 214.7
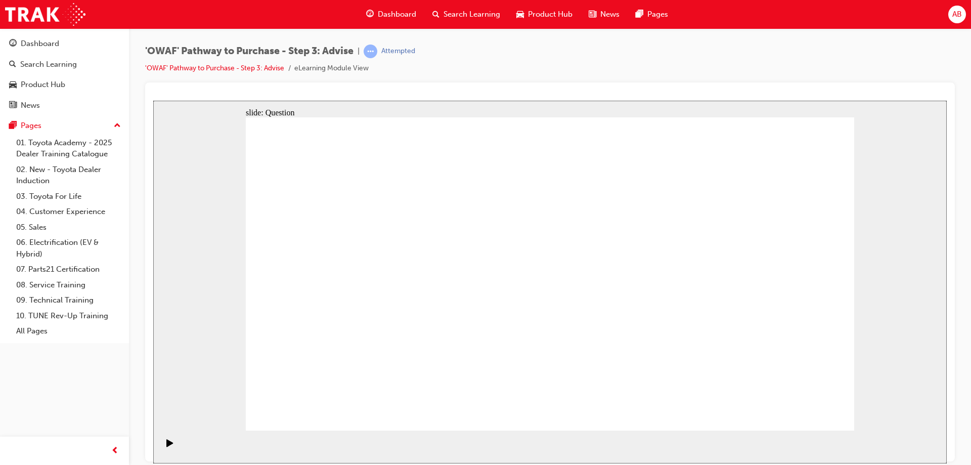
drag, startPoint x: 762, startPoint y: 377, endPoint x: 393, endPoint y: 293, distance: 378.5
drag, startPoint x: 397, startPoint y: 373, endPoint x: 397, endPoint y: 330, distance: 43.5
drag, startPoint x: 450, startPoint y: 365, endPoint x: 520, endPoint y: 240, distance: 143.0
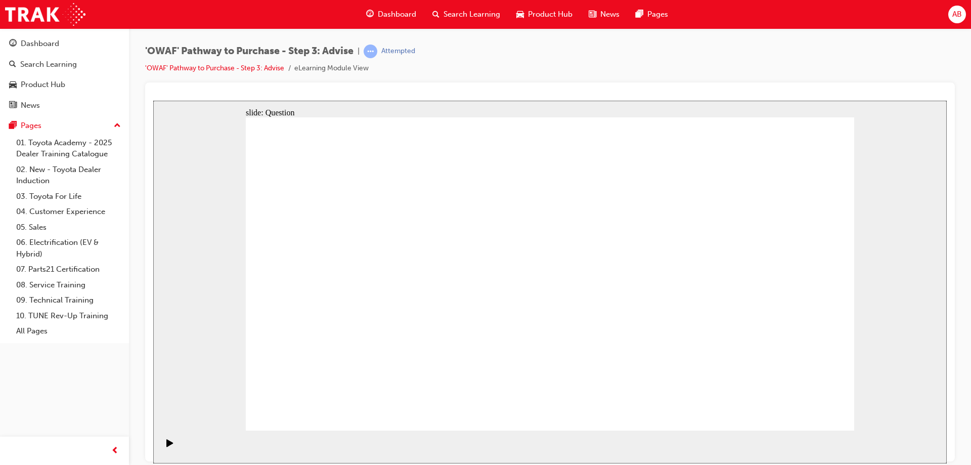
drag, startPoint x: 463, startPoint y: 344, endPoint x: 401, endPoint y: 281, distance: 88.3
drag, startPoint x: 560, startPoint y: 370, endPoint x: 651, endPoint y: 274, distance: 132.7
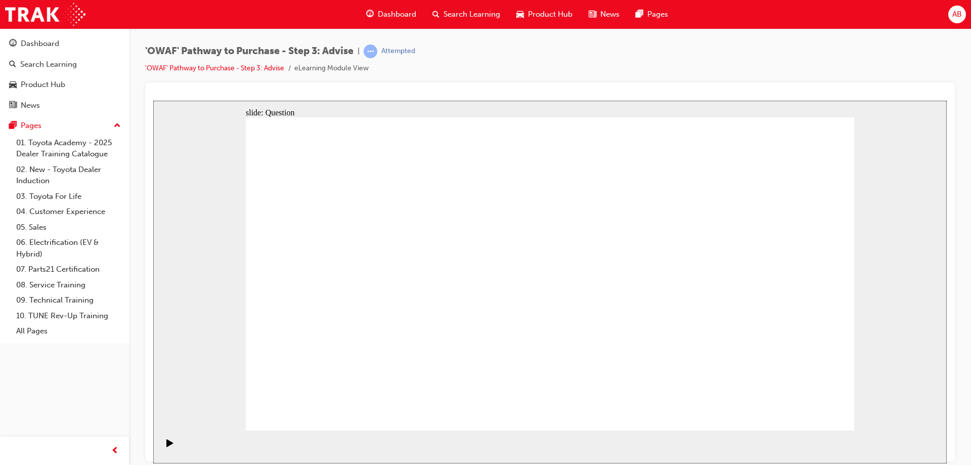
drag, startPoint x: 637, startPoint y: 281, endPoint x: 547, endPoint y: 380, distance: 134.2
drag, startPoint x: 419, startPoint y: 396, endPoint x: 617, endPoint y: 270, distance: 234.5
drag, startPoint x: 752, startPoint y: 303, endPoint x: 580, endPoint y: 310, distance: 172.0
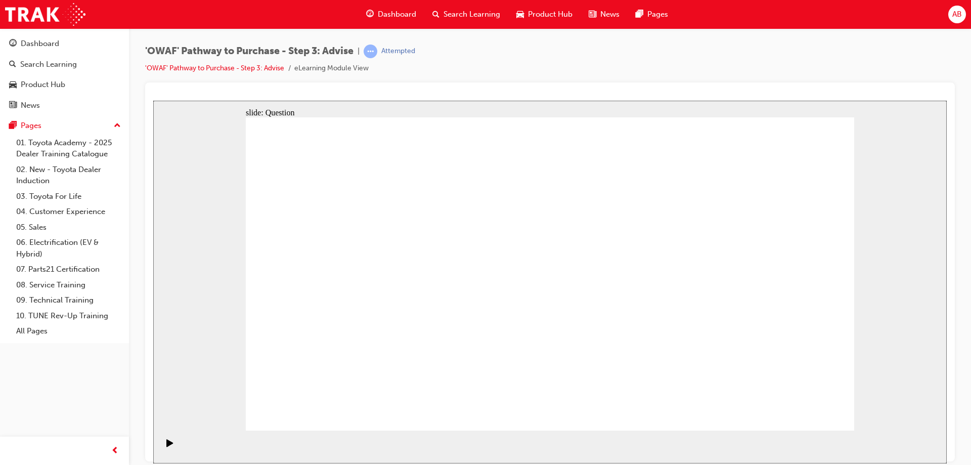
drag, startPoint x: 753, startPoint y: 310, endPoint x: 378, endPoint y: 308, distance: 374.6
drag, startPoint x: 729, startPoint y: 302, endPoint x: 546, endPoint y: 306, distance: 183.1
drag, startPoint x: 728, startPoint y: 305, endPoint x: 530, endPoint y: 310, distance: 197.2
drag, startPoint x: 714, startPoint y: 311, endPoint x: 525, endPoint y: 319, distance: 189.2
drag, startPoint x: 754, startPoint y: 310, endPoint x: 382, endPoint y: 307, distance: 372.6
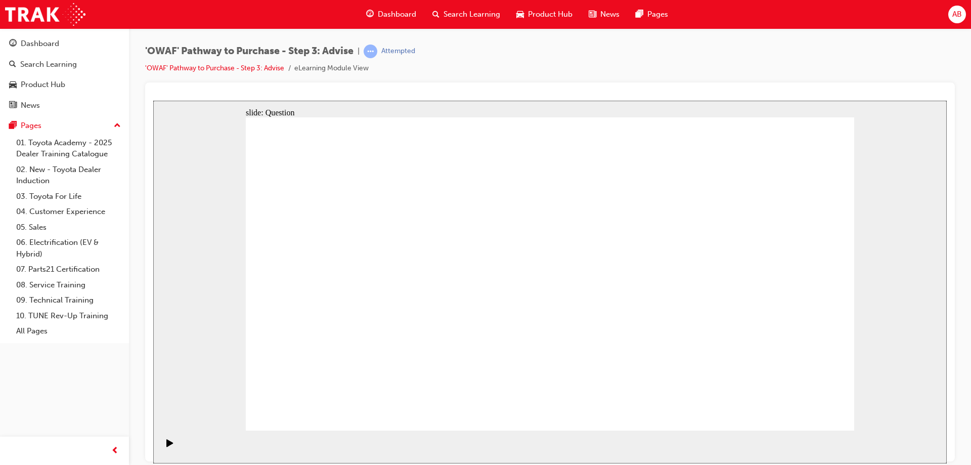
drag, startPoint x: 741, startPoint y: 300, endPoint x: 373, endPoint y: 295, distance: 368.1
drag, startPoint x: 752, startPoint y: 303, endPoint x: 391, endPoint y: 301, distance: 361.5
drag, startPoint x: 431, startPoint y: 335, endPoint x: 580, endPoint y: 248, distance: 172.2
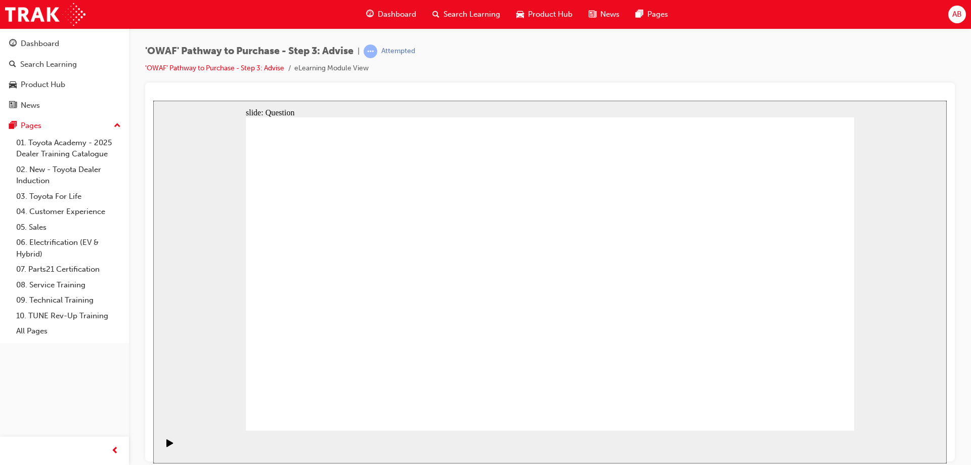
drag, startPoint x: 365, startPoint y: 244, endPoint x: 672, endPoint y: 254, distance: 307.5
drag, startPoint x: 352, startPoint y: 292, endPoint x: 722, endPoint y: 254, distance: 371.5
drag, startPoint x: 433, startPoint y: 295, endPoint x: 569, endPoint y: 296, distance: 136.5
drag, startPoint x: 334, startPoint y: 339, endPoint x: 654, endPoint y: 299, distance: 322.0
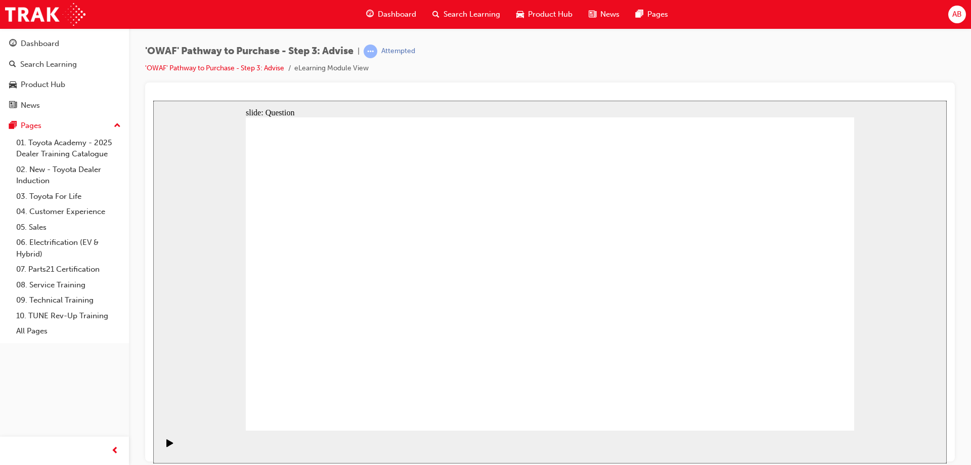
drag, startPoint x: 555, startPoint y: 245, endPoint x: 312, endPoint y: 365, distance: 270.6
drag, startPoint x: 373, startPoint y: 238, endPoint x: 554, endPoint y: 356, distance: 215.8
drag, startPoint x: 622, startPoint y: 244, endPoint x: 380, endPoint y: 366, distance: 270.9
drag, startPoint x: 678, startPoint y: 242, endPoint x: 438, endPoint y: 362, distance: 268.2
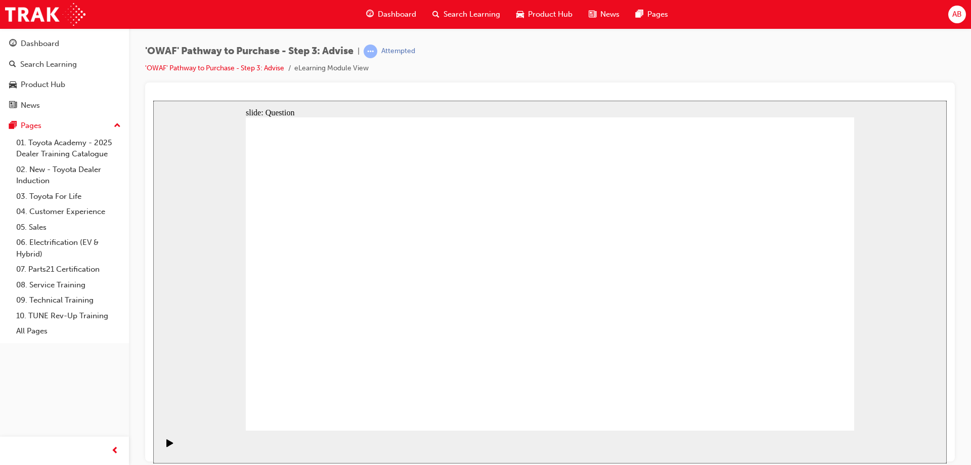
drag, startPoint x: 432, startPoint y: 247, endPoint x: 489, endPoint y: 367, distance: 132.3
drag, startPoint x: 496, startPoint y: 358, endPoint x: 569, endPoint y: 244, distance: 135.1
drag, startPoint x: 791, startPoint y: 241, endPoint x: 485, endPoint y: 354, distance: 326.0
drag, startPoint x: 309, startPoint y: 243, endPoint x: 733, endPoint y: 362, distance: 440.1
drag, startPoint x: 430, startPoint y: 249, endPoint x: 790, endPoint y: 367, distance: 378.3
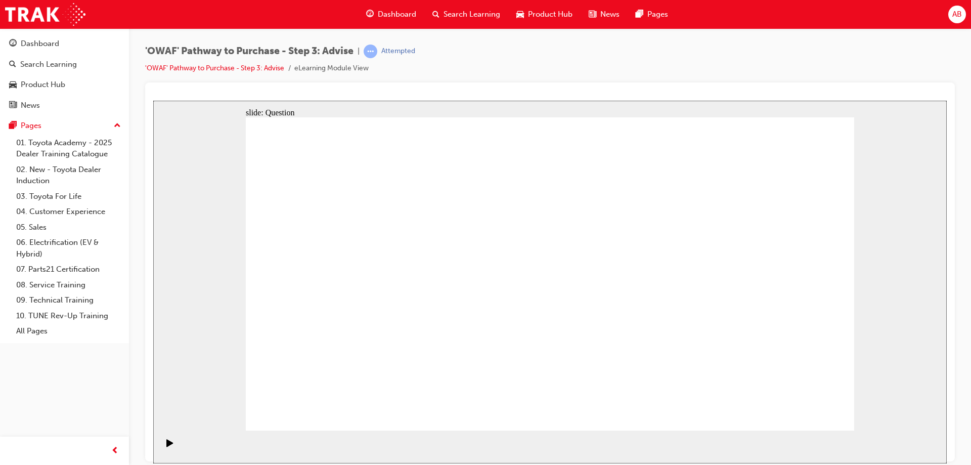
drag, startPoint x: 725, startPoint y: 245, endPoint x: 607, endPoint y: 368, distance: 170.6
drag, startPoint x: 500, startPoint y: 243, endPoint x: 686, endPoint y: 365, distance: 222.0
drag, startPoint x: 618, startPoint y: 366, endPoint x: 678, endPoint y: 368, distance: 60.7
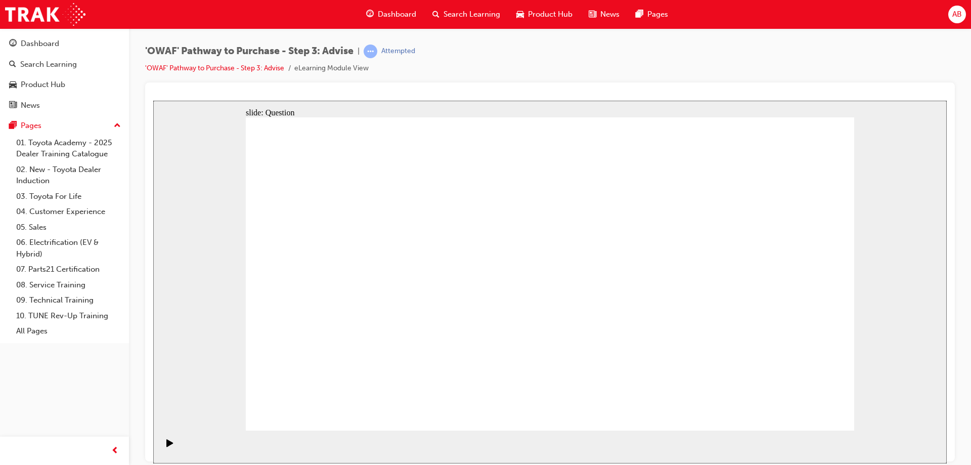
drag, startPoint x: 485, startPoint y: 238, endPoint x: 607, endPoint y: 357, distance: 170.5
drag, startPoint x: 530, startPoint y: 355, endPoint x: 404, endPoint y: 242, distance: 170.0
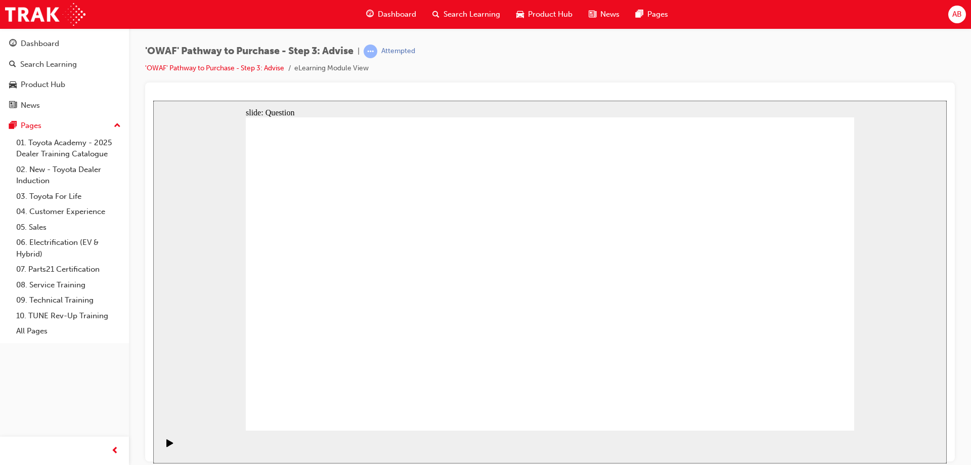
drag, startPoint x: 758, startPoint y: 382, endPoint x: 400, endPoint y: 304, distance: 366.9
drag, startPoint x: 395, startPoint y: 378, endPoint x: 398, endPoint y: 330, distance: 48.1
drag, startPoint x: 459, startPoint y: 400, endPoint x: 522, endPoint y: 250, distance: 162.9
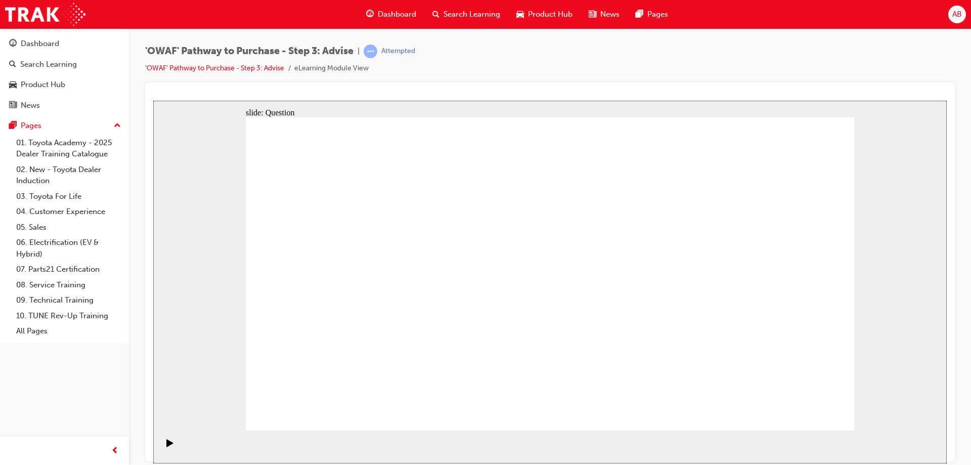
drag, startPoint x: 558, startPoint y: 373, endPoint x: 387, endPoint y: 273, distance: 197.8
drag, startPoint x: 456, startPoint y: 373, endPoint x: 648, endPoint y: 282, distance: 212.4
drag, startPoint x: 519, startPoint y: 251, endPoint x: 466, endPoint y: 378, distance: 137.4
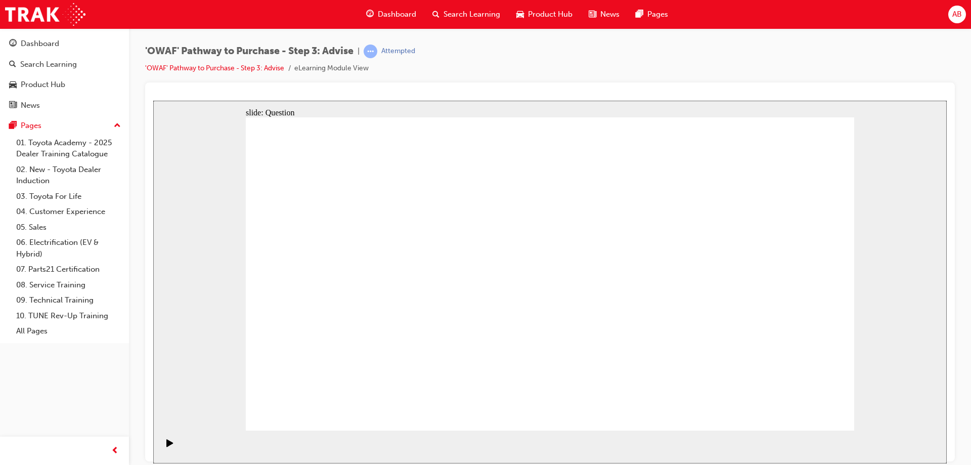
drag, startPoint x: 456, startPoint y: 345, endPoint x: 521, endPoint y: 245, distance: 119.2
drag, startPoint x: 757, startPoint y: 312, endPoint x: 586, endPoint y: 321, distance: 171.6
drag, startPoint x: 751, startPoint y: 309, endPoint x: 386, endPoint y: 311, distance: 365.0
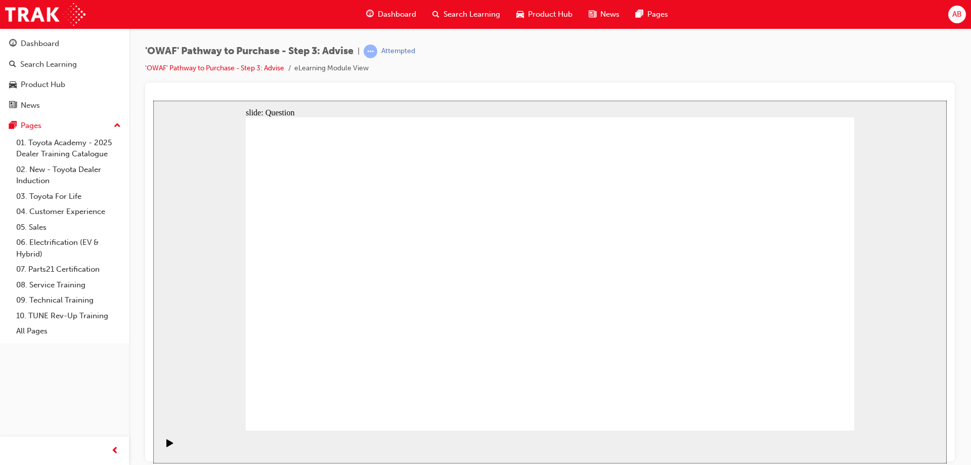
drag, startPoint x: 755, startPoint y: 305, endPoint x: 582, endPoint y: 311, distance: 173.0
drag, startPoint x: 733, startPoint y: 304, endPoint x: 536, endPoint y: 301, distance: 197.2
drag, startPoint x: 768, startPoint y: 315, endPoint x: 599, endPoint y: 318, distance: 169.4
drag, startPoint x: 760, startPoint y: 308, endPoint x: 402, endPoint y: 302, distance: 357.5
drag, startPoint x: 746, startPoint y: 306, endPoint x: 392, endPoint y: 316, distance: 354.5
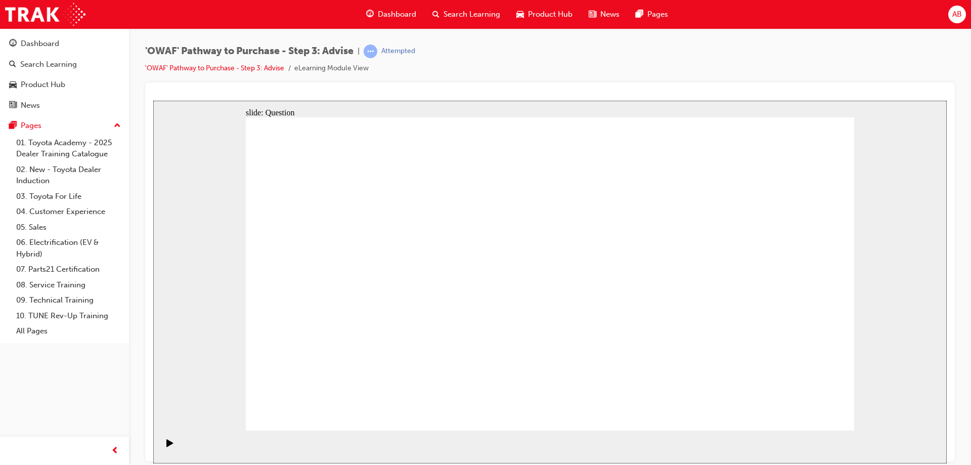
drag, startPoint x: 750, startPoint y: 315, endPoint x: 391, endPoint y: 322, distance: 359.5
drag, startPoint x: 443, startPoint y: 345, endPoint x: 587, endPoint y: 259, distance: 167.5
drag, startPoint x: 436, startPoint y: 294, endPoint x: 637, endPoint y: 259, distance: 203.7
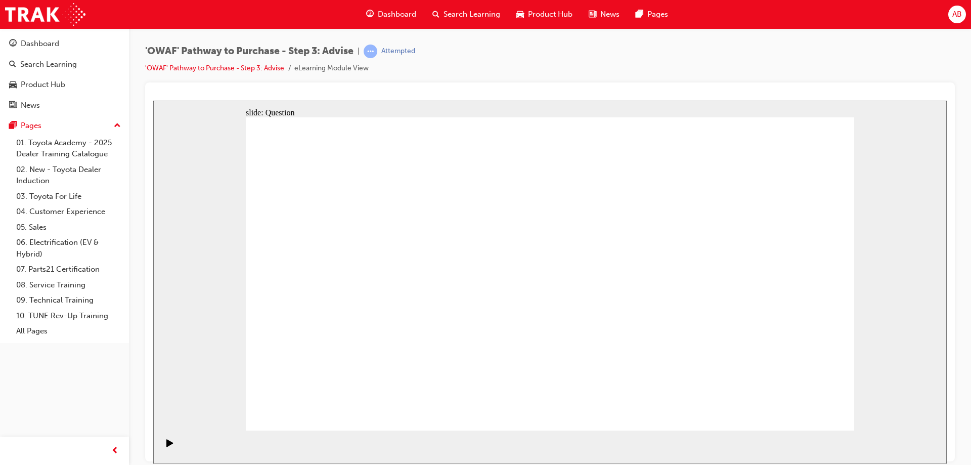
drag, startPoint x: 431, startPoint y: 249, endPoint x: 719, endPoint y: 256, distance: 288.8
drag, startPoint x: 378, startPoint y: 244, endPoint x: 592, endPoint y: 283, distance: 218.0
drag, startPoint x: 364, startPoint y: 290, endPoint x: 663, endPoint y: 306, distance: 299.8
drag, startPoint x: 707, startPoint y: 254, endPoint x: 387, endPoint y: 241, distance: 320.8
drag, startPoint x: 345, startPoint y: 349, endPoint x: 642, endPoint y: 305, distance: 299.9
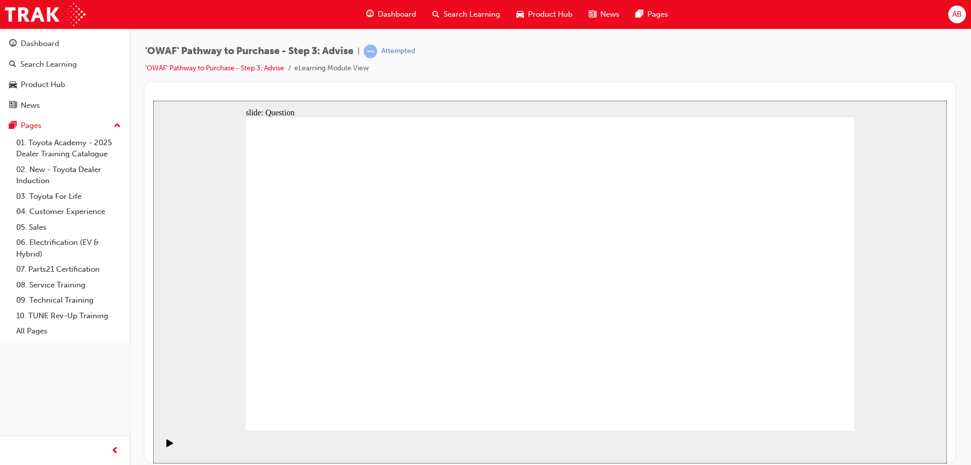
drag, startPoint x: 615, startPoint y: 247, endPoint x: 367, endPoint y: 367, distance: 275.9
drag, startPoint x: 559, startPoint y: 240, endPoint x: 309, endPoint y: 354, distance: 274.6
drag, startPoint x: 368, startPoint y: 240, endPoint x: 547, endPoint y: 361, distance: 216.6
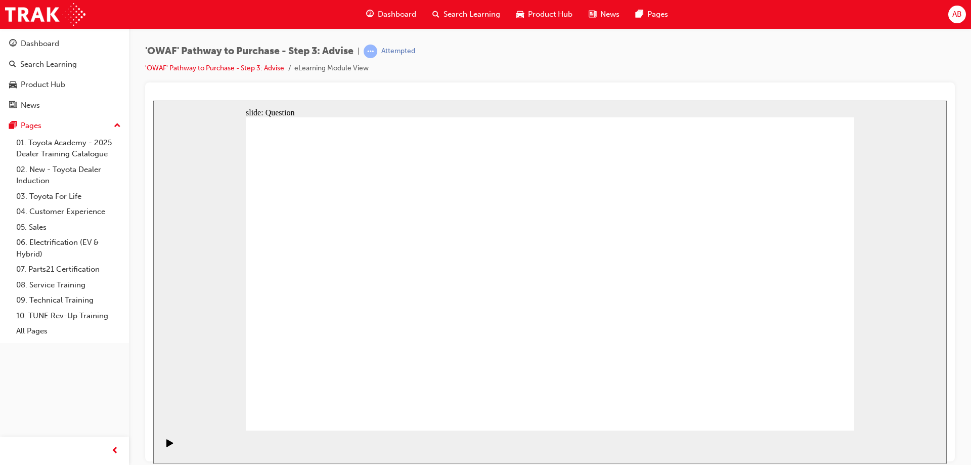
drag, startPoint x: 437, startPoint y: 239, endPoint x: 439, endPoint y: 357, distance: 118.3
drag, startPoint x: 795, startPoint y: 245, endPoint x: 497, endPoint y: 365, distance: 320.5
drag, startPoint x: 494, startPoint y: 243, endPoint x: 675, endPoint y: 360, distance: 215.3
drag, startPoint x: 663, startPoint y: 242, endPoint x: 724, endPoint y: 361, distance: 134.1
drag, startPoint x: 739, startPoint y: 362, endPoint x: 622, endPoint y: 361, distance: 117.3
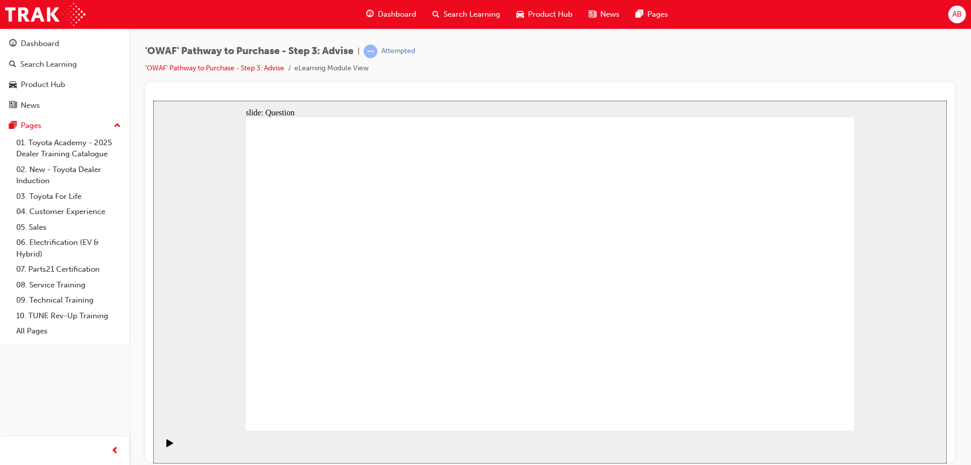
drag, startPoint x: 311, startPoint y: 242, endPoint x: 734, endPoint y: 362, distance: 439.0
drag, startPoint x: 724, startPoint y: 242, endPoint x: 790, endPoint y: 367, distance: 140.9
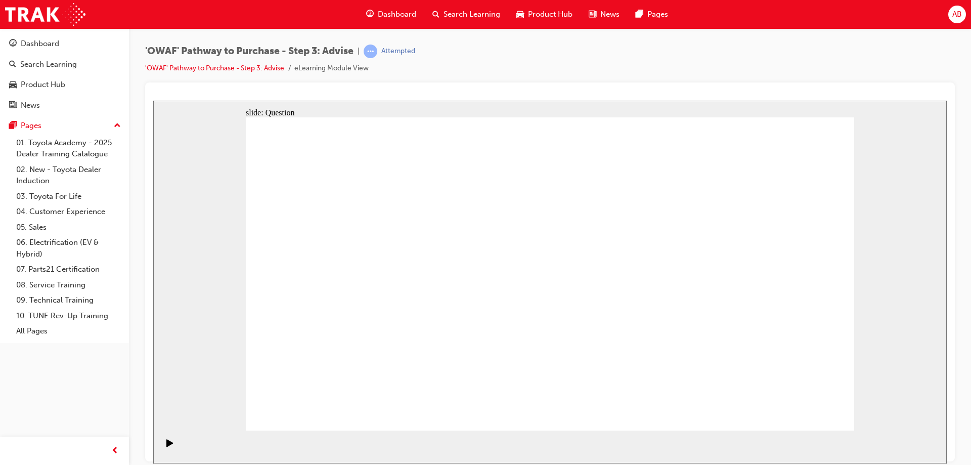
drag, startPoint x: 611, startPoint y: 355, endPoint x: 669, endPoint y: 275, distance: 99.5
drag, startPoint x: 782, startPoint y: 370, endPoint x: 614, endPoint y: 376, distance: 168.0
drag, startPoint x: 664, startPoint y: 240, endPoint x: 785, endPoint y: 361, distance: 171.2
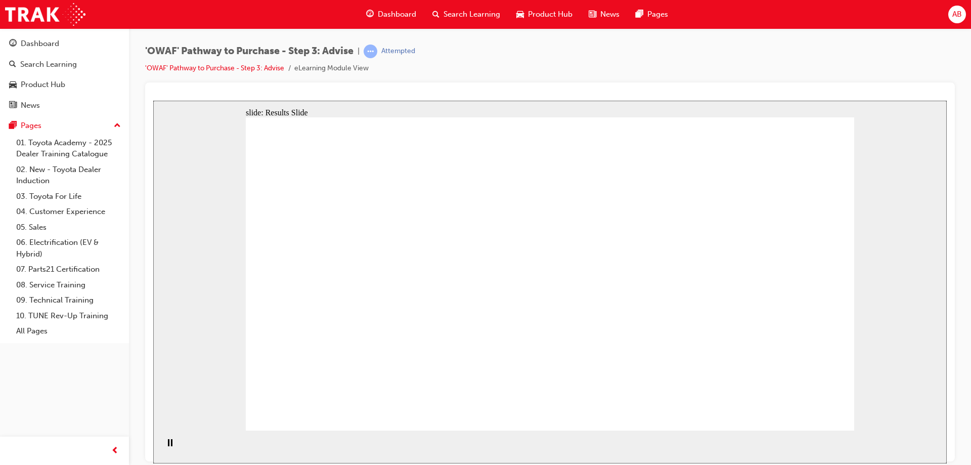
drag, startPoint x: 588, startPoint y: 377, endPoint x: 415, endPoint y: 244, distance: 217.8
drag, startPoint x: 733, startPoint y: 379, endPoint x: 383, endPoint y: 303, distance: 358.0
drag, startPoint x: 397, startPoint y: 384, endPoint x: 400, endPoint y: 327, distance: 57.2
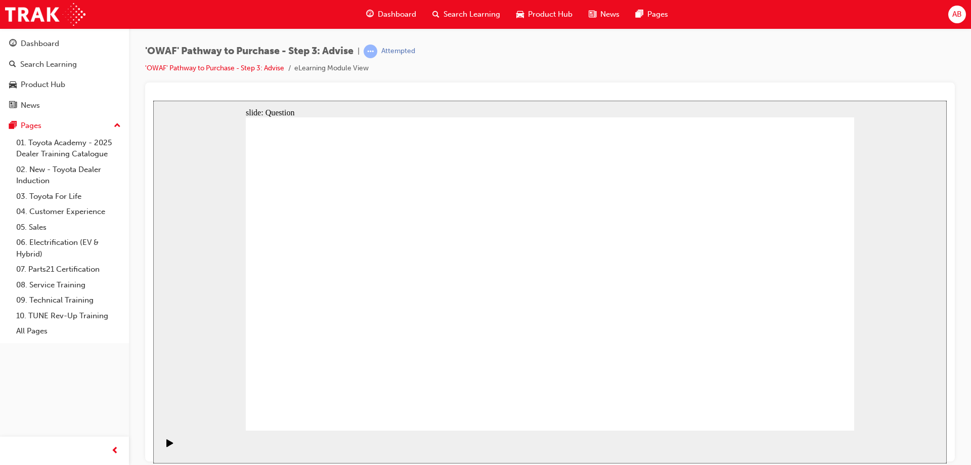
drag, startPoint x: 448, startPoint y: 373, endPoint x: 498, endPoint y: 267, distance: 117.1
drag, startPoint x: 548, startPoint y: 369, endPoint x: 392, endPoint y: 286, distance: 176.0
drag, startPoint x: 449, startPoint y: 342, endPoint x: 665, endPoint y: 280, distance: 224.3
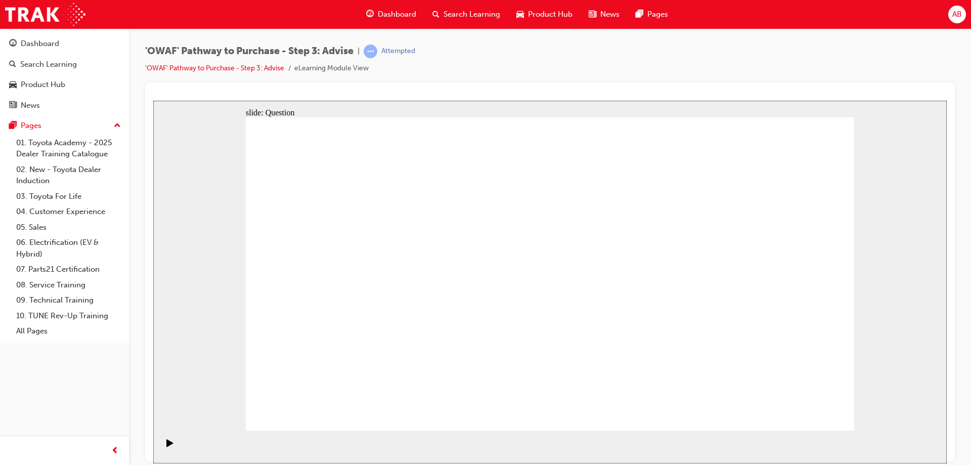
drag, startPoint x: 648, startPoint y: 281, endPoint x: 465, endPoint y: 331, distance: 190.4
drag, startPoint x: 661, startPoint y: 403, endPoint x: 658, endPoint y: 281, distance: 122.4
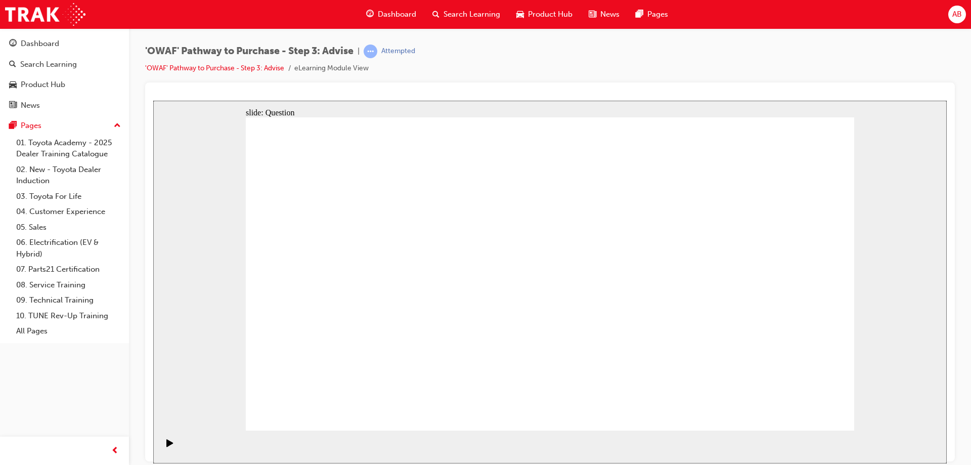
drag, startPoint x: 722, startPoint y: 295, endPoint x: 572, endPoint y: 281, distance: 150.8
drag, startPoint x: 745, startPoint y: 317, endPoint x: 366, endPoint y: 330, distance: 378.9
drag, startPoint x: 728, startPoint y: 315, endPoint x: 599, endPoint y: 314, distance: 129.4
drag, startPoint x: 758, startPoint y: 307, endPoint x: 581, endPoint y: 314, distance: 177.1
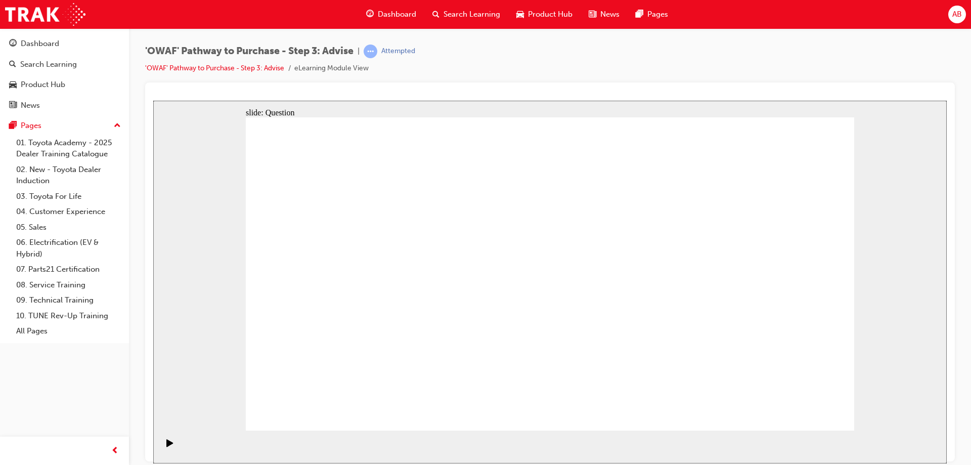
drag, startPoint x: 771, startPoint y: 310, endPoint x: 705, endPoint y: 324, distance: 67.6
drag, startPoint x: 754, startPoint y: 304, endPoint x: 360, endPoint y: 299, distance: 393.9
drag, startPoint x: 752, startPoint y: 322, endPoint x: 414, endPoint y: 318, distance: 338.3
drag, startPoint x: 727, startPoint y: 310, endPoint x: 399, endPoint y: 316, distance: 327.7
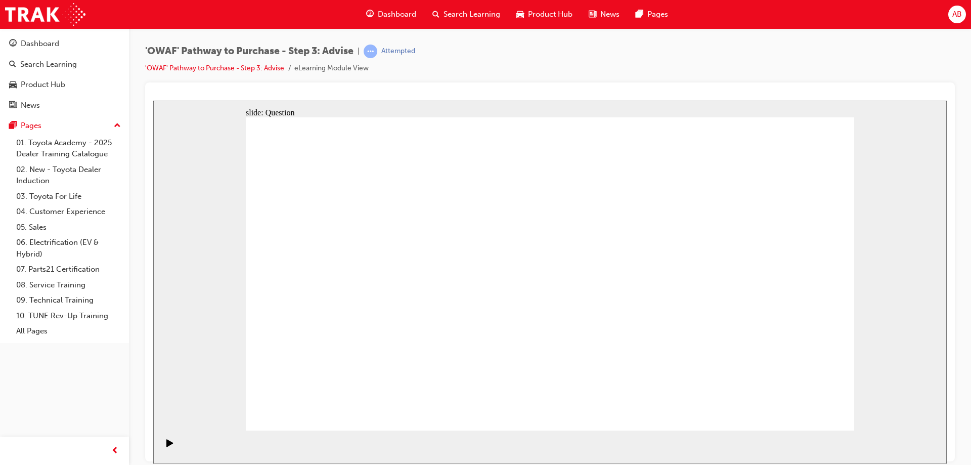
drag, startPoint x: 437, startPoint y: 340, endPoint x: 582, endPoint y: 240, distance: 176.0
drag, startPoint x: 431, startPoint y: 297, endPoint x: 648, endPoint y: 259, distance: 219.7
drag, startPoint x: 351, startPoint y: 298, endPoint x: 707, endPoint y: 264, distance: 357.5
drag, startPoint x: 354, startPoint y: 238, endPoint x: 593, endPoint y: 290, distance: 244.7
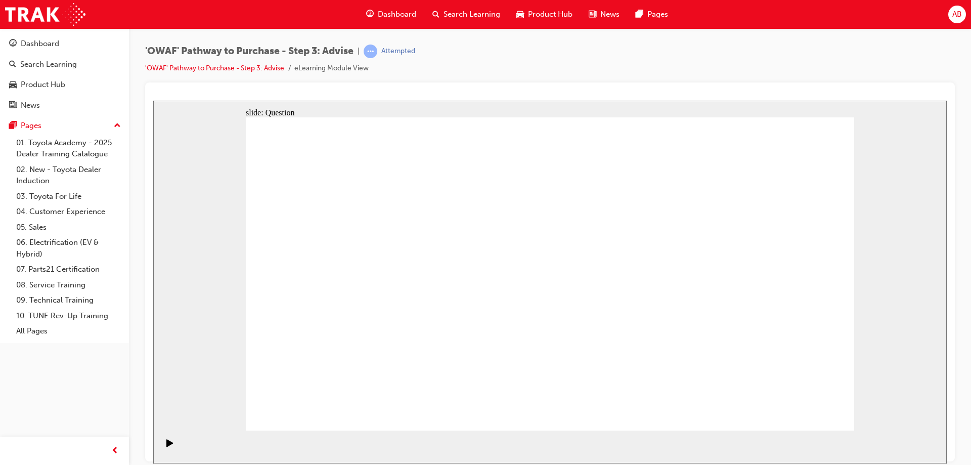
drag, startPoint x: 361, startPoint y: 330, endPoint x: 645, endPoint y: 297, distance: 286.0
drag, startPoint x: 610, startPoint y: 245, endPoint x: 372, endPoint y: 364, distance: 266.3
drag, startPoint x: 554, startPoint y: 242, endPoint x: 314, endPoint y: 361, distance: 268.2
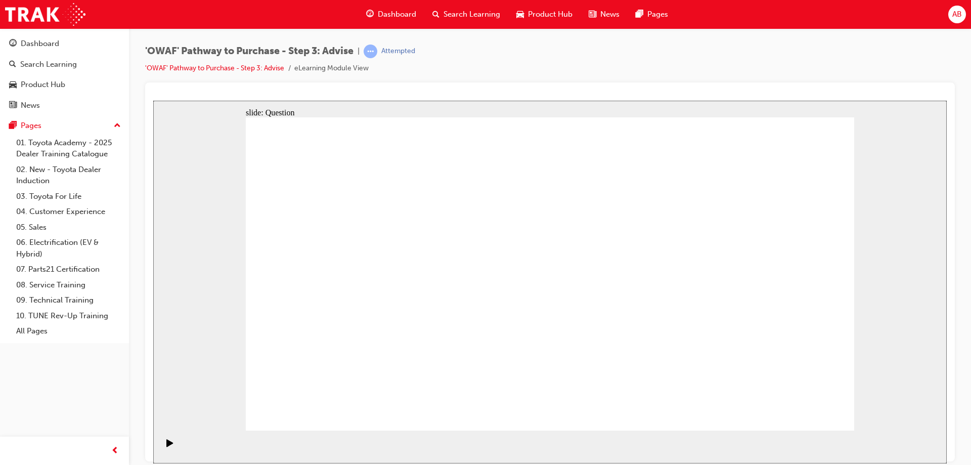
drag, startPoint x: 790, startPoint y: 238, endPoint x: 483, endPoint y: 358, distance: 329.6
drag, startPoint x: 307, startPoint y: 237, endPoint x: 726, endPoint y: 358, distance: 435.8
drag, startPoint x: 373, startPoint y: 243, endPoint x: 563, endPoint y: 365, distance: 225.8
drag, startPoint x: 432, startPoint y: 243, endPoint x: 790, endPoint y: 361, distance: 377.0
drag, startPoint x: 669, startPoint y: 245, endPoint x: 422, endPoint y: 366, distance: 275.4
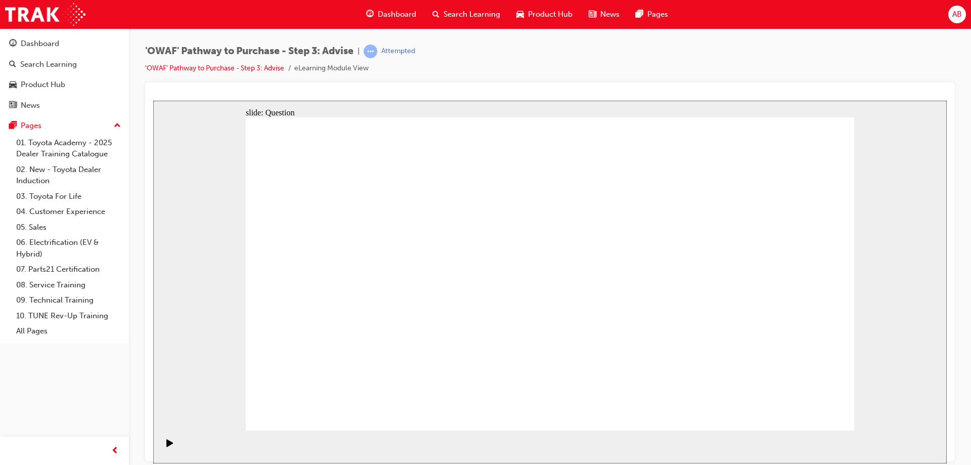
drag, startPoint x: 498, startPoint y: 241, endPoint x: 666, endPoint y: 361, distance: 206.2
drag, startPoint x: 739, startPoint y: 237, endPoint x: 621, endPoint y: 352, distance: 164.5
drag, startPoint x: 608, startPoint y: 366, endPoint x: 669, endPoint y: 366, distance: 60.7
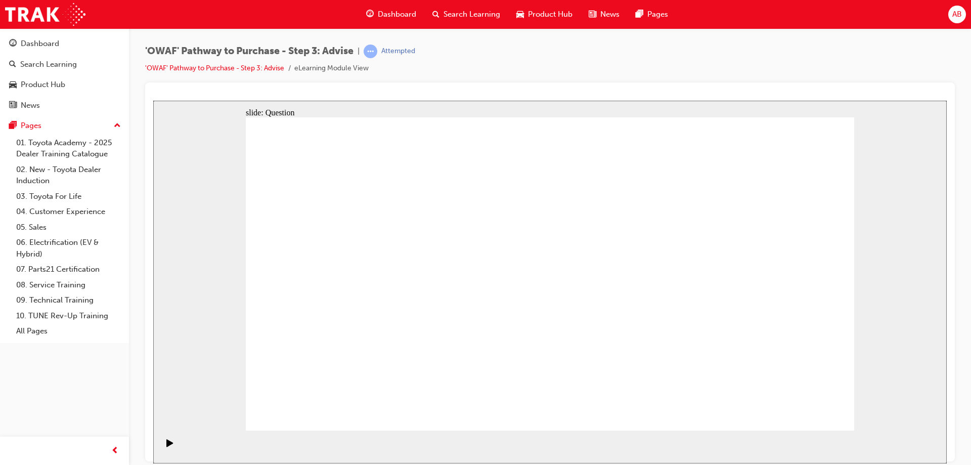
drag, startPoint x: 494, startPoint y: 236, endPoint x: 620, endPoint y: 354, distance: 172.4
drag, startPoint x: 604, startPoint y: 379, endPoint x: 419, endPoint y: 253, distance: 223.8
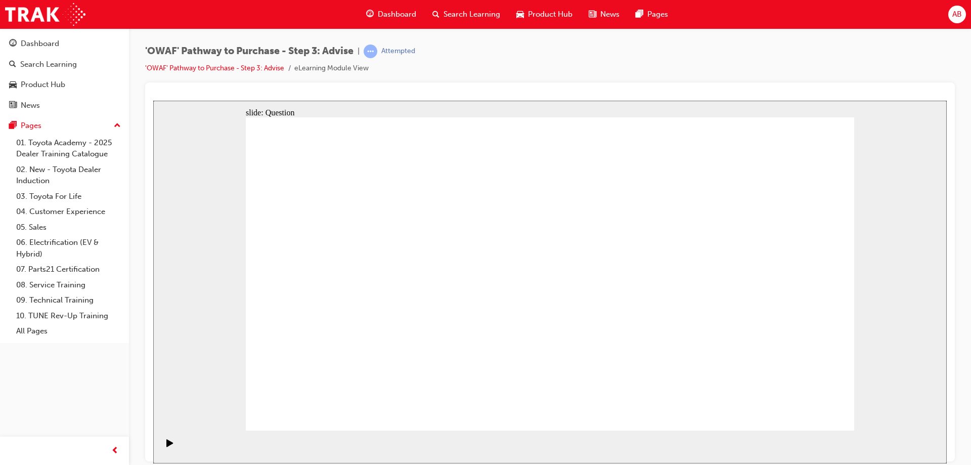
drag, startPoint x: 765, startPoint y: 374, endPoint x: 407, endPoint y: 289, distance: 367.9
drag, startPoint x: 407, startPoint y: 377, endPoint x: 414, endPoint y: 328, distance: 49.5
drag, startPoint x: 456, startPoint y: 371, endPoint x: 405, endPoint y: 283, distance: 101.2
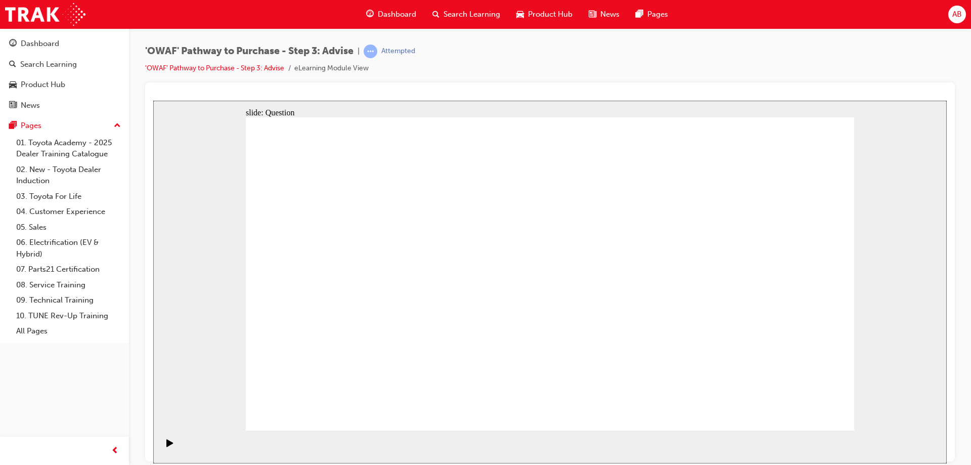
drag, startPoint x: 445, startPoint y: 402, endPoint x: 520, endPoint y: 251, distance: 168.7
drag, startPoint x: 573, startPoint y: 371, endPoint x: 669, endPoint y: 274, distance: 136.6
drag, startPoint x: 505, startPoint y: 246, endPoint x: 440, endPoint y: 377, distance: 146.3
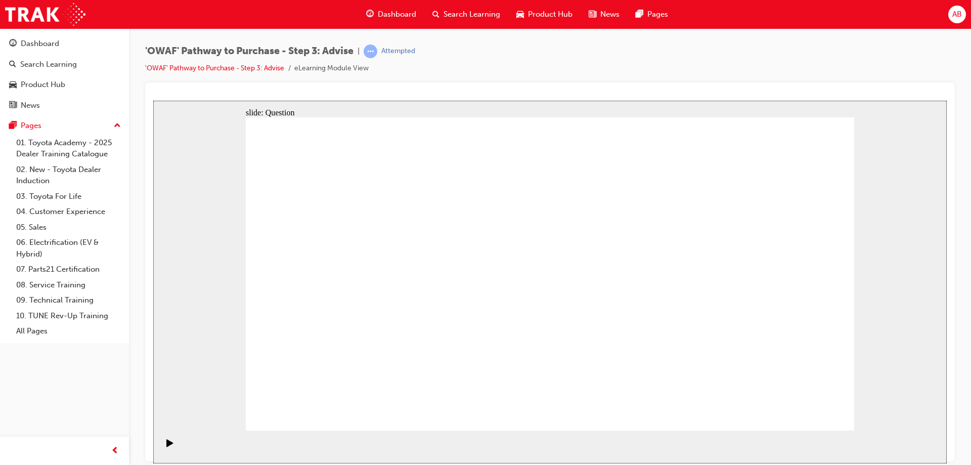
drag, startPoint x: 405, startPoint y: 280, endPoint x: 539, endPoint y: 248, distance: 137.7
drag, startPoint x: 446, startPoint y: 345, endPoint x: 387, endPoint y: 286, distance: 83.3
